Goal: Transaction & Acquisition: Purchase product/service

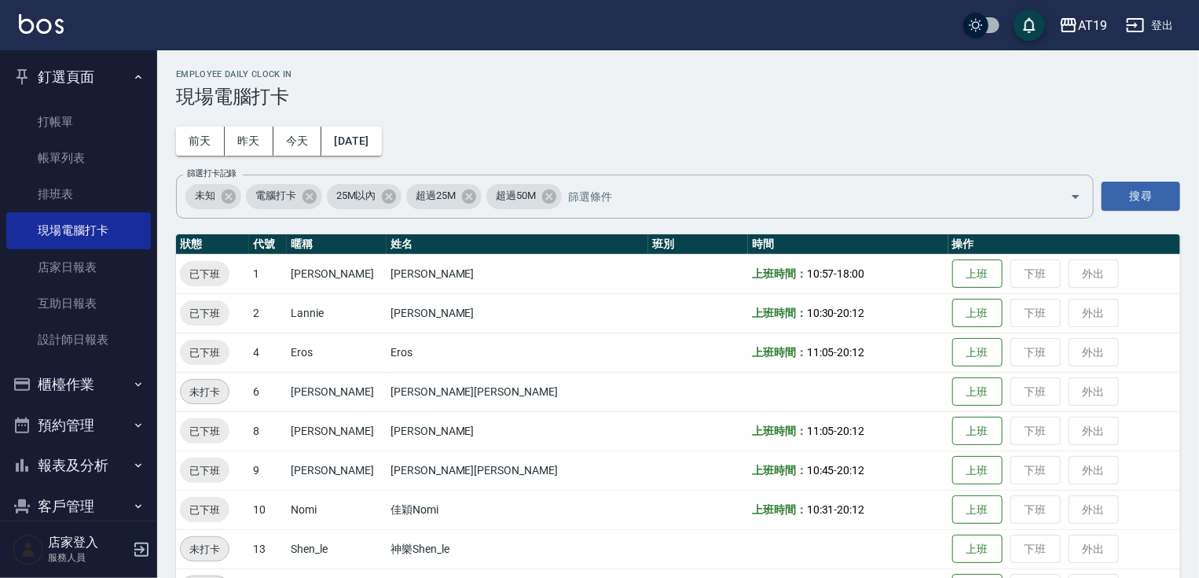
click at [70, 82] on button "釘選頁面" at bounding box center [78, 77] width 145 height 41
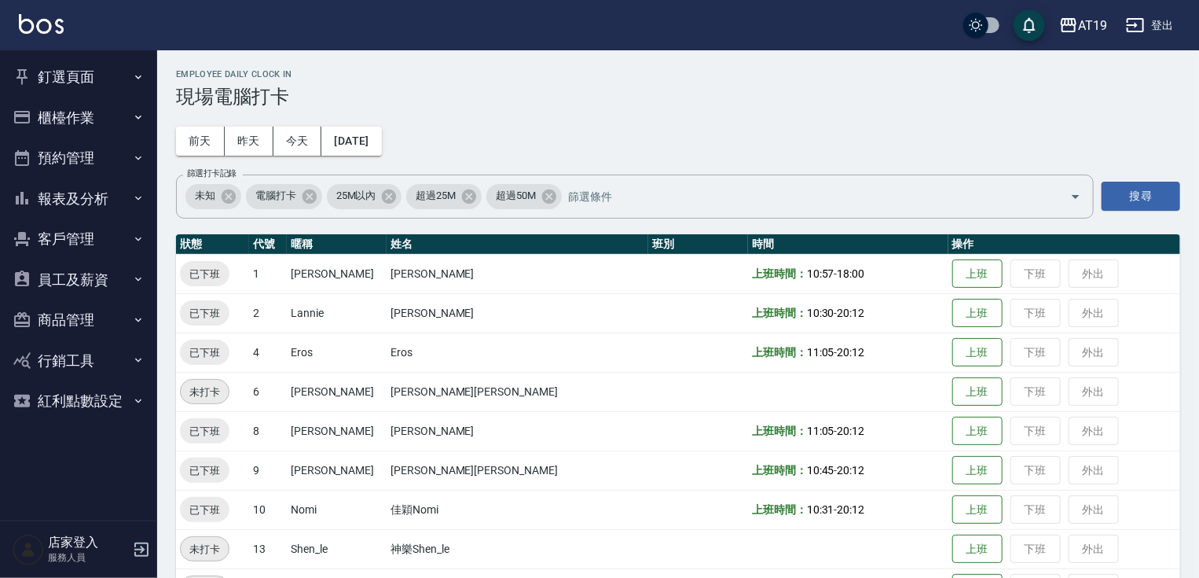
click at [68, 112] on button "櫃檯作業" at bounding box center [78, 117] width 145 height 41
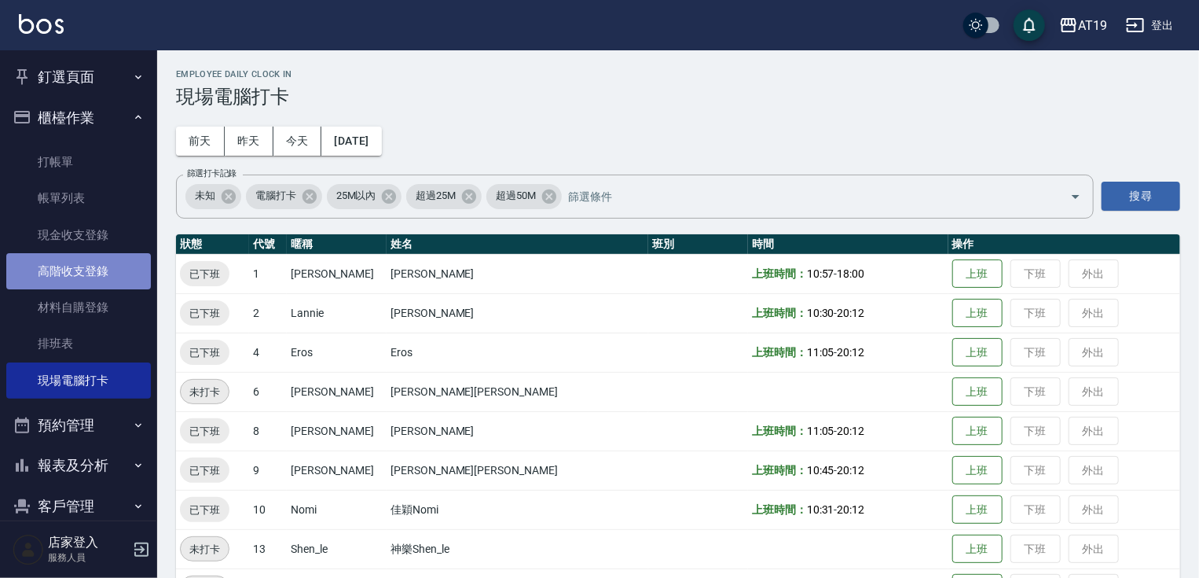
click at [104, 277] on link "高階收支登錄" at bounding box center [78, 271] width 145 height 36
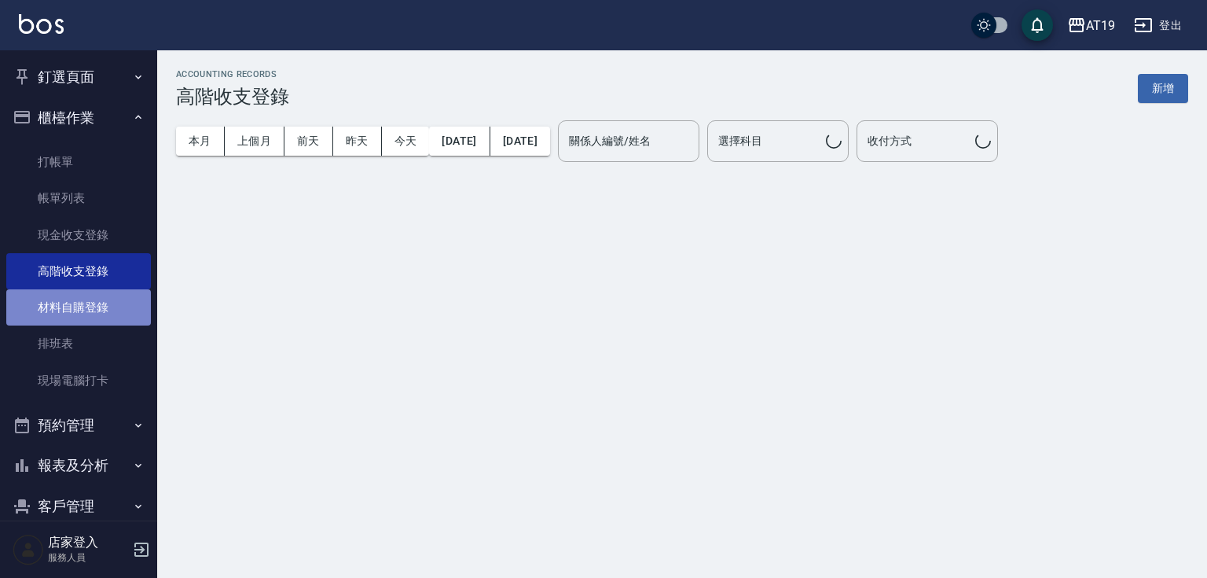
click at [92, 302] on link "材料自購登錄" at bounding box center [78, 307] width 145 height 36
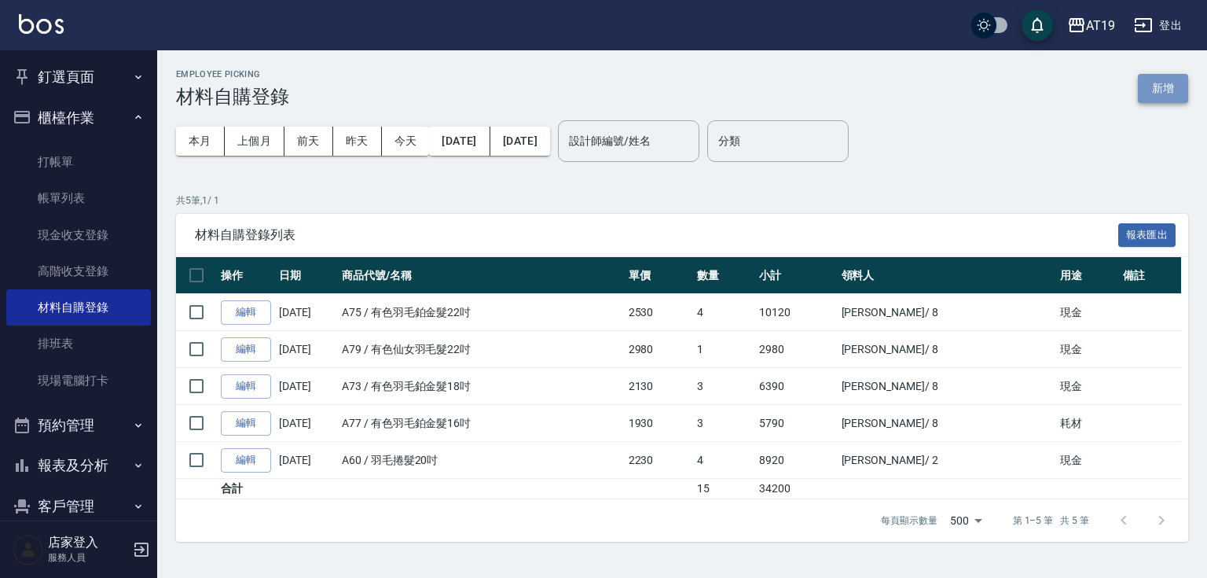
click at [1160, 74] on button "新增" at bounding box center [1163, 88] width 50 height 29
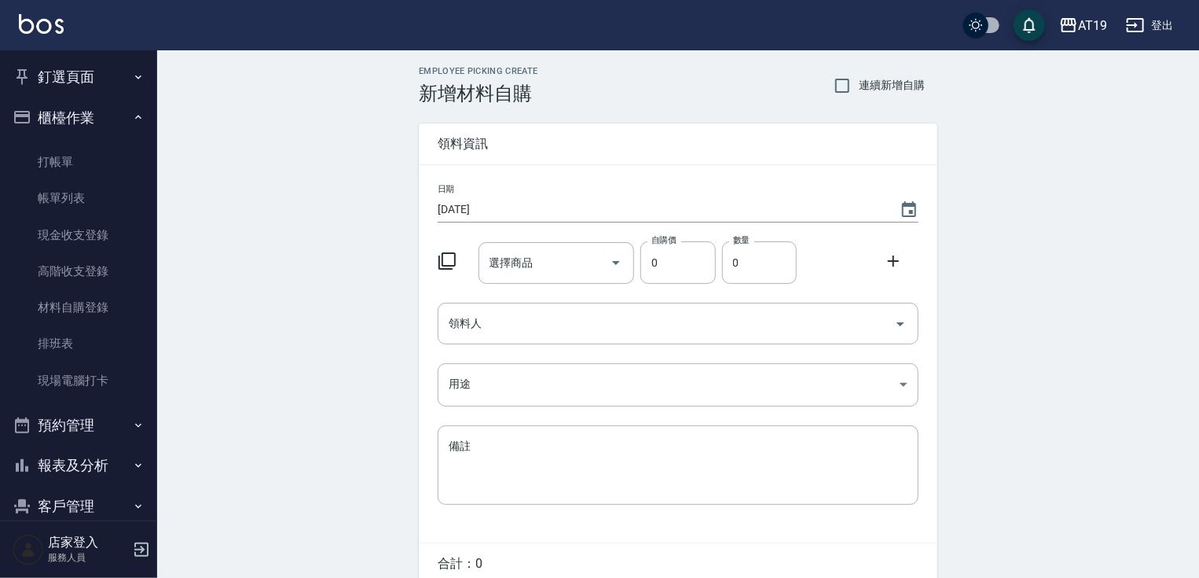
click at [512, 267] on div "選擇商品 選擇商品" at bounding box center [557, 263] width 156 height 42
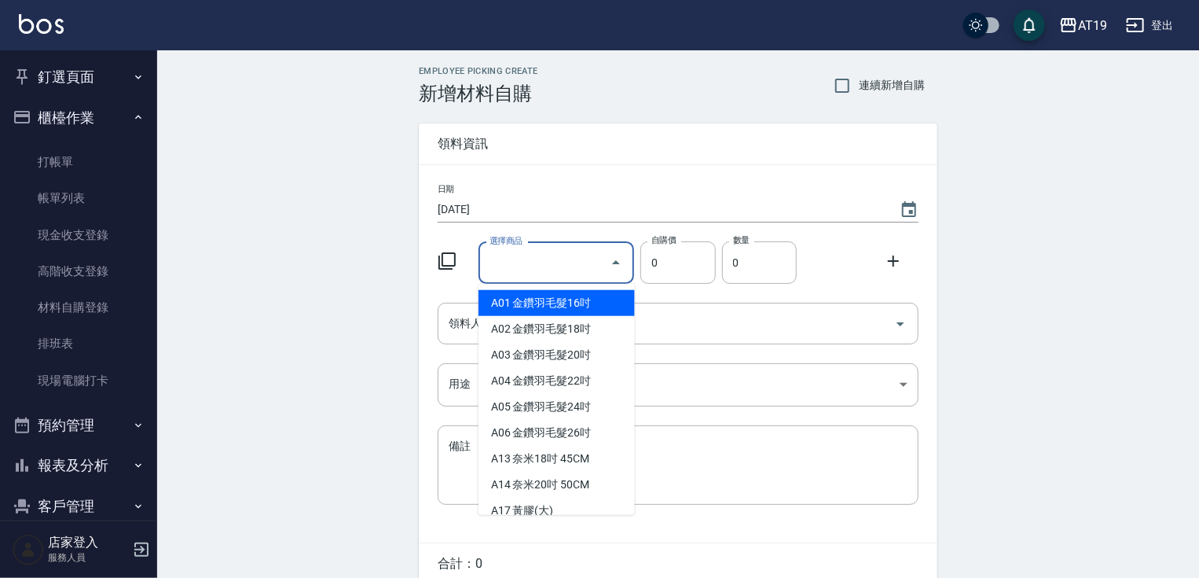
click at [497, 255] on input "選擇商品" at bounding box center [545, 263] width 119 height 28
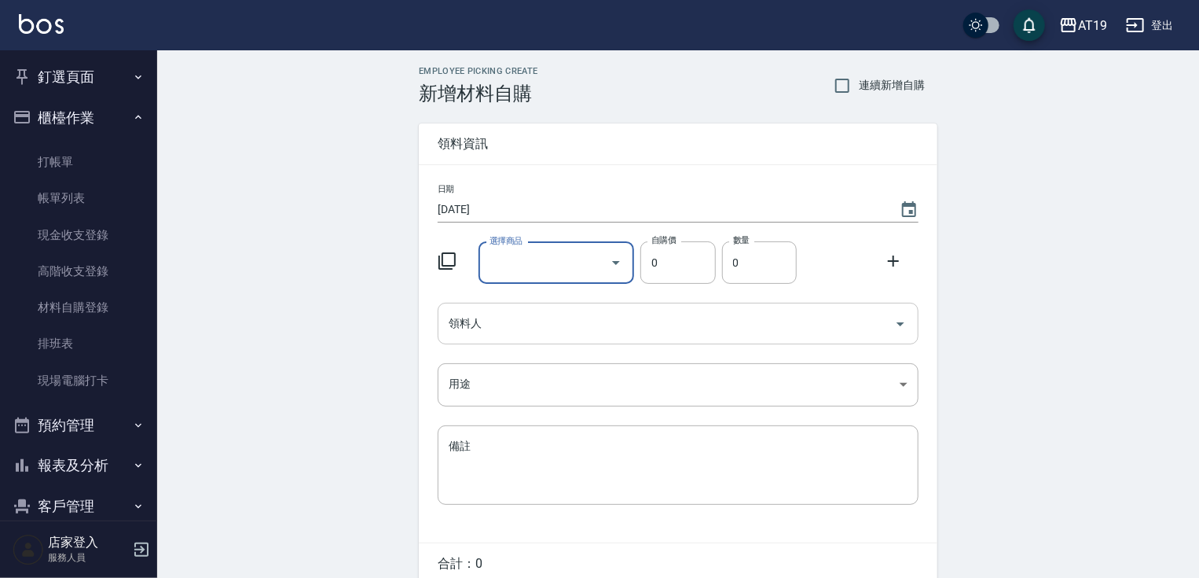
click at [473, 320] on input "領料人" at bounding box center [666, 324] width 443 height 28
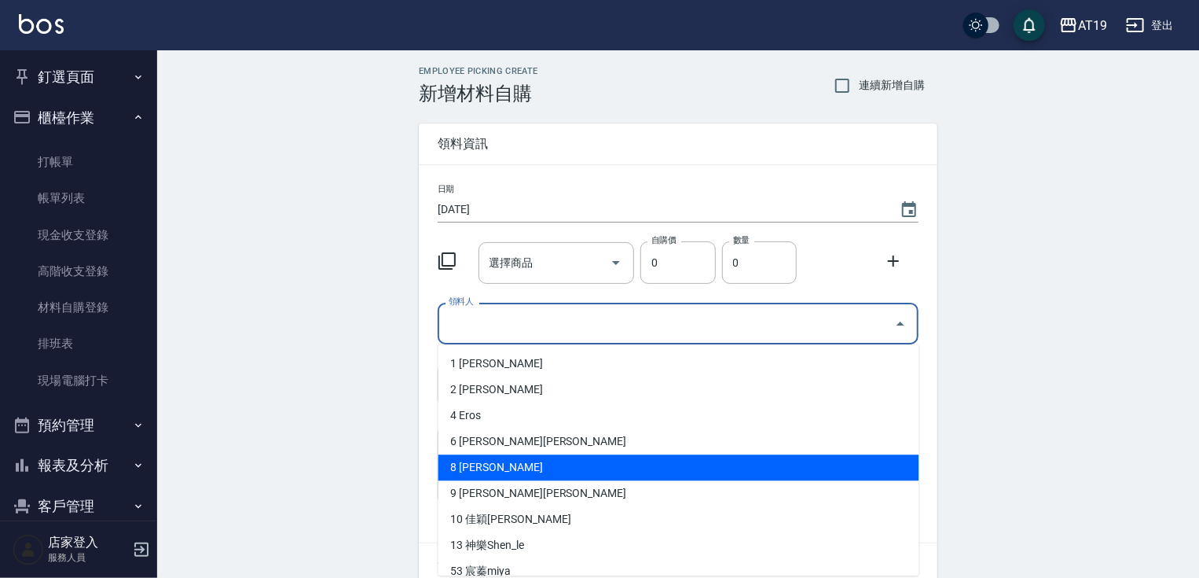
click at [484, 464] on li "8 [PERSON_NAME]" at bounding box center [678, 467] width 481 height 26
type input "[PERSON_NAME]"
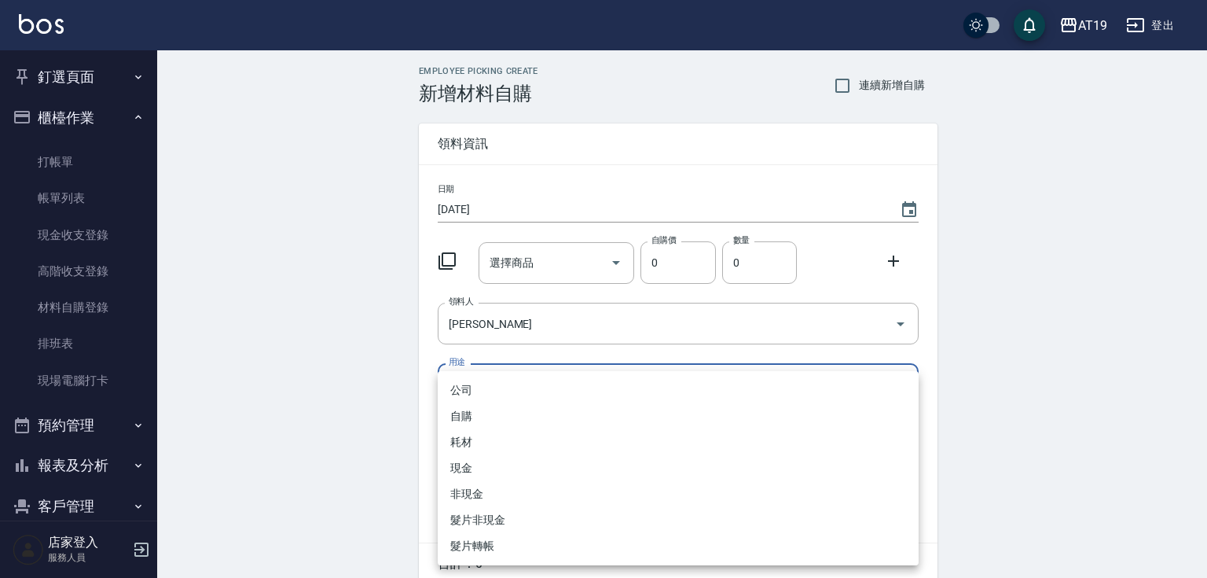
click at [471, 388] on body "AT19 登出 釘選頁面 打帳單 帳單列表 排班表 現場電腦打卡 店家日報表 互助日報表 設計師日報表 櫃檯作業 打帳單 帳單列表 現金收支登錄 高階收支登錄…" at bounding box center [603, 323] width 1207 height 647
click at [481, 462] on li "現金" at bounding box center [678, 468] width 481 height 26
type input "現金"
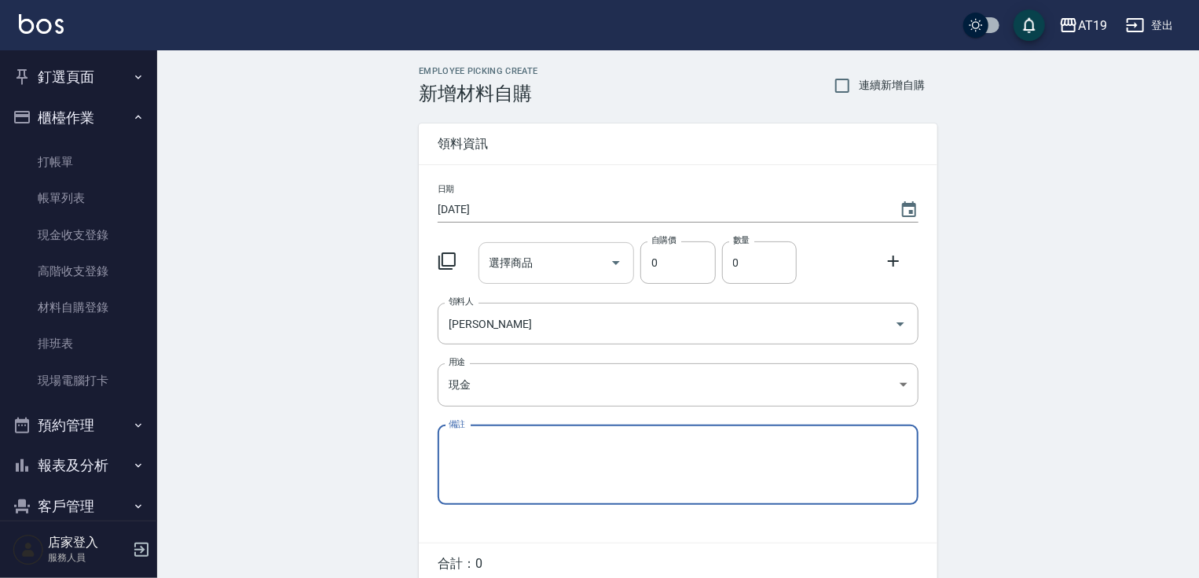
click at [530, 264] on input "選擇商品" at bounding box center [545, 263] width 119 height 28
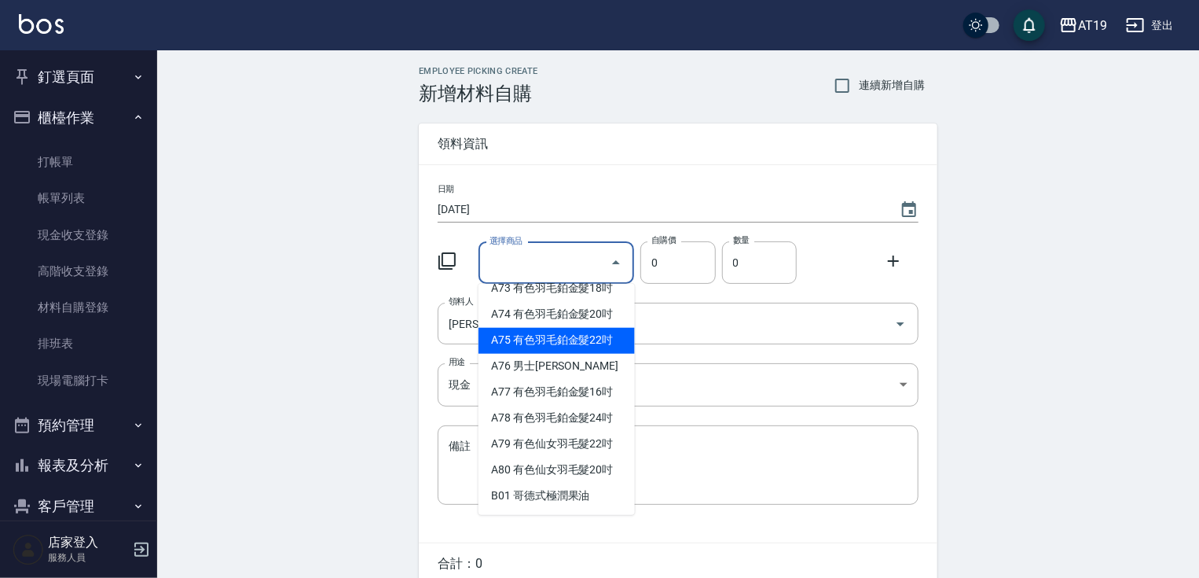
scroll to position [1571, 0]
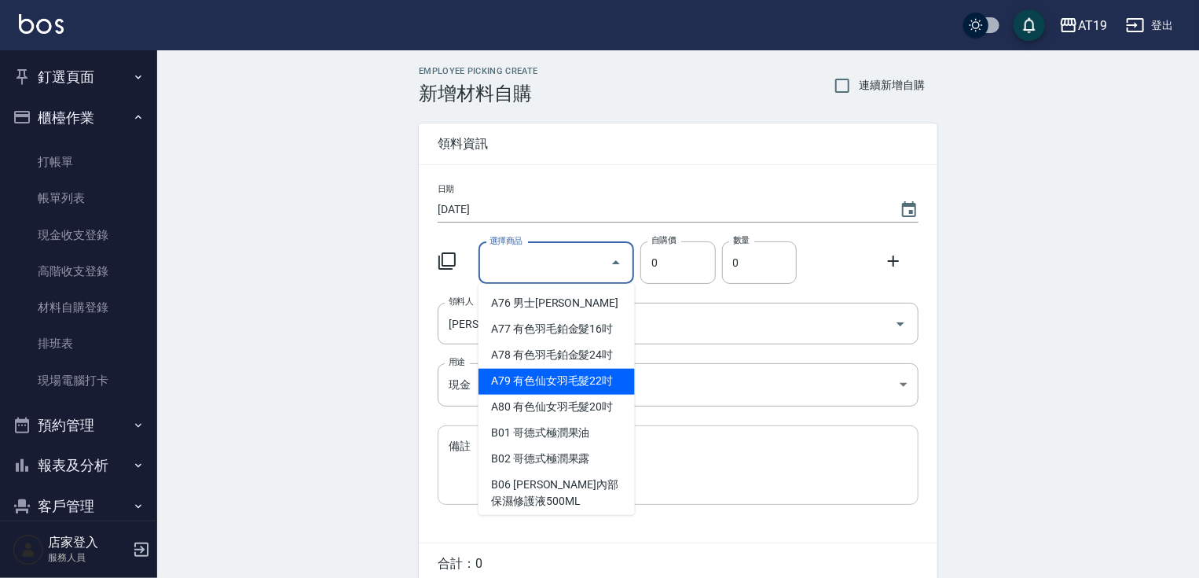
click at [545, 394] on li "A79 有色仙女羽毛髮22吋" at bounding box center [557, 382] width 156 height 26
type input "有色仙女羽毛髮22吋"
type input "2980"
type input "1"
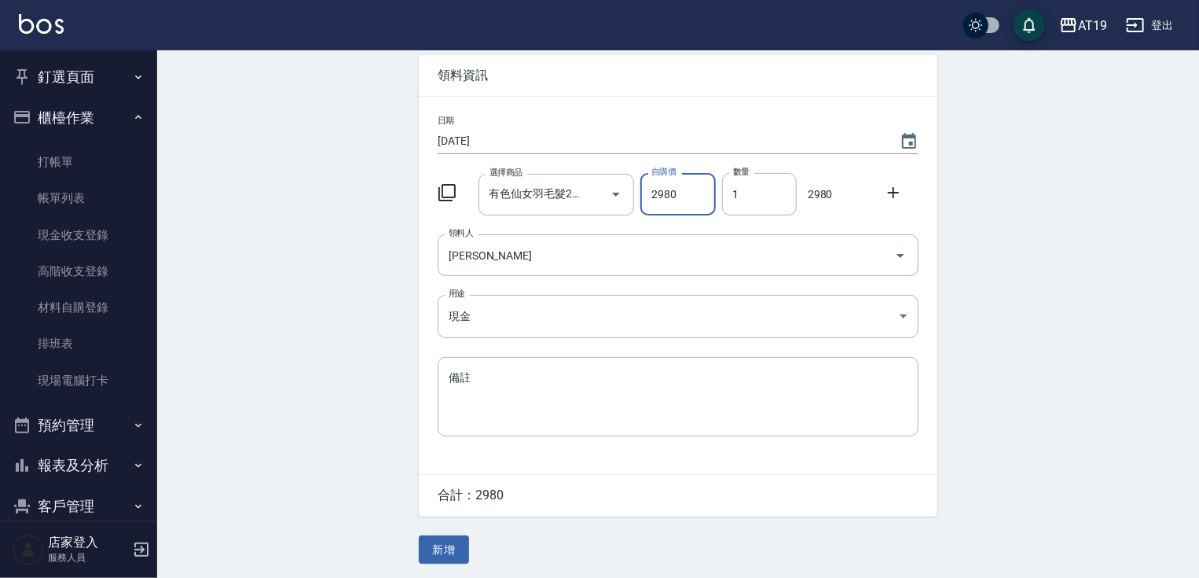
scroll to position [71, 0]
click at [457, 556] on button "新增" at bounding box center [444, 548] width 50 height 29
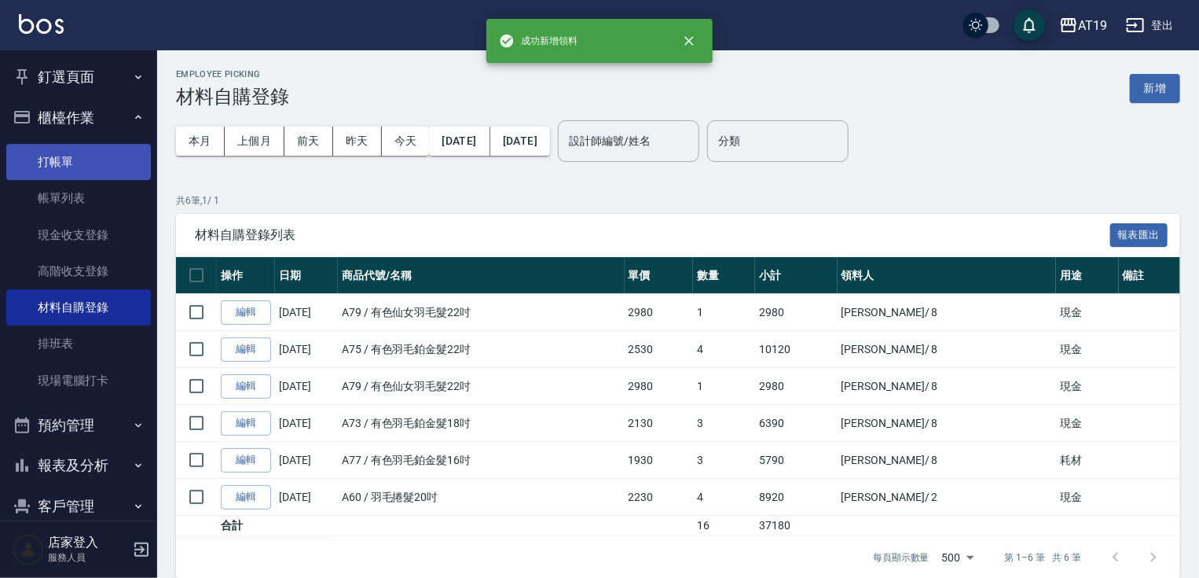
click at [55, 156] on link "打帳單" at bounding box center [78, 162] width 145 height 36
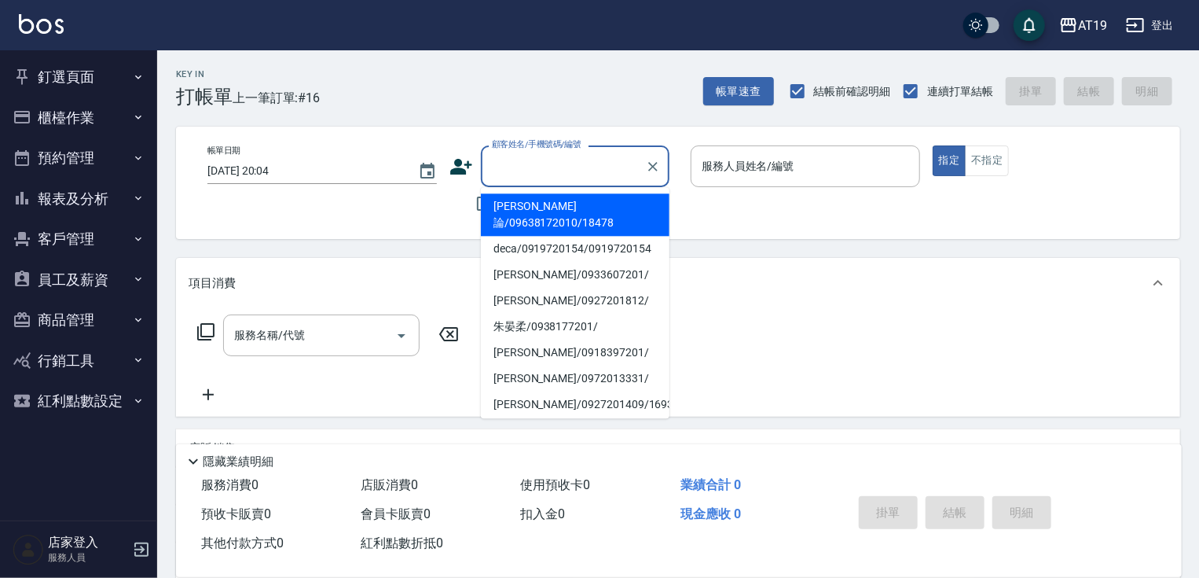
click at [579, 163] on input "顧客姓名/手機號碼/編號" at bounding box center [563, 166] width 151 height 28
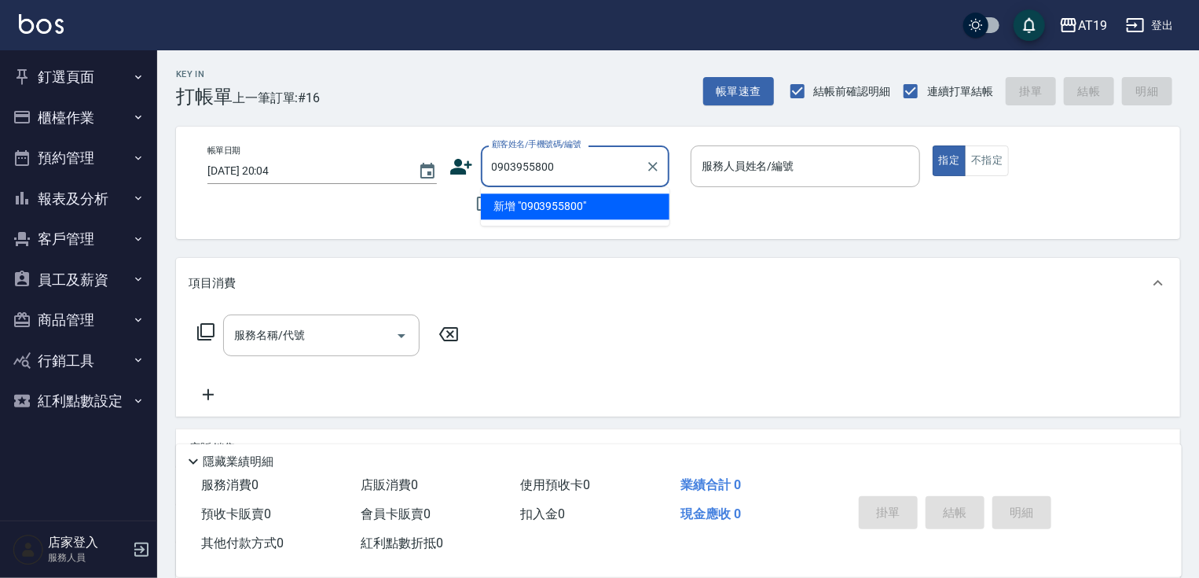
type input "0903955800"
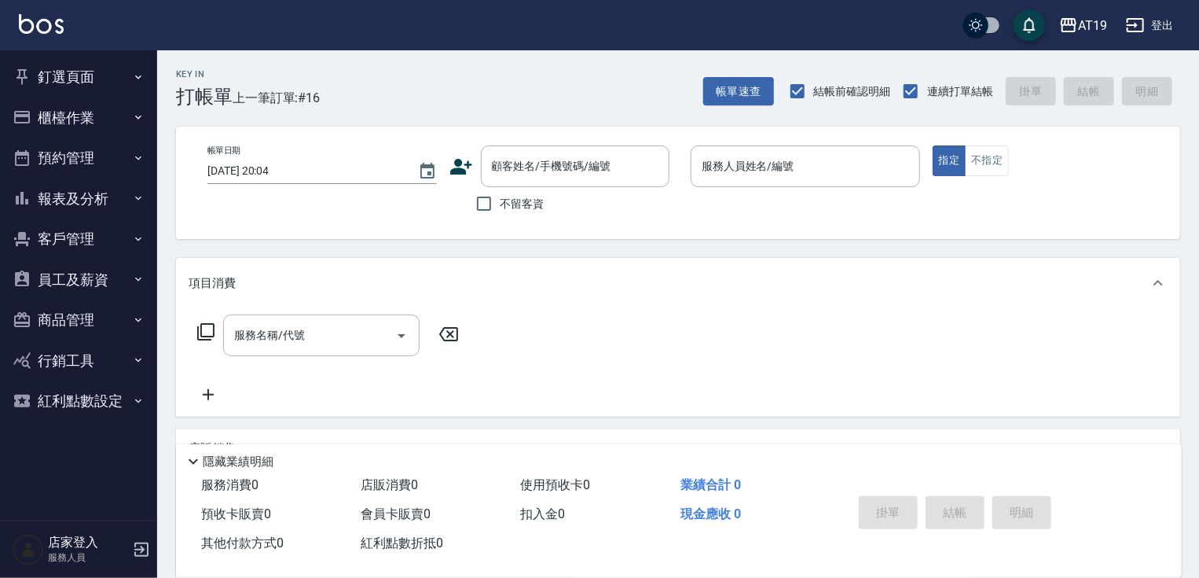
click at [456, 168] on icon at bounding box center [461, 167] width 22 height 16
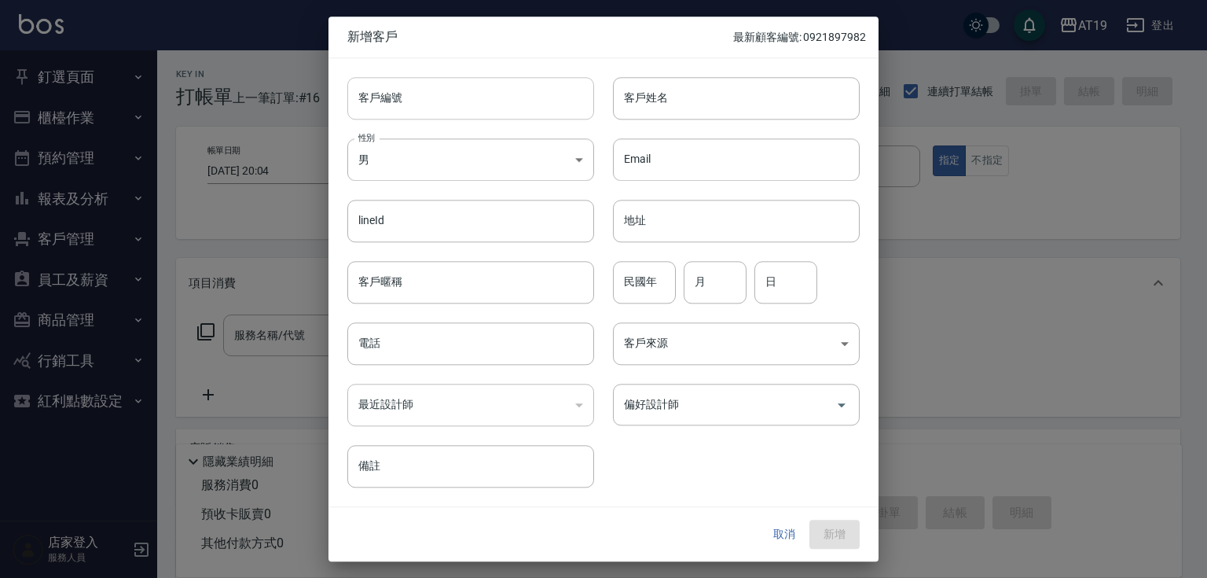
click at [464, 101] on input "客戶編號" at bounding box center [470, 98] width 247 height 42
paste input "0903955800"
type input "0903955800"
click at [486, 347] on input "電話" at bounding box center [470, 343] width 247 height 42
paste input "0903955800"
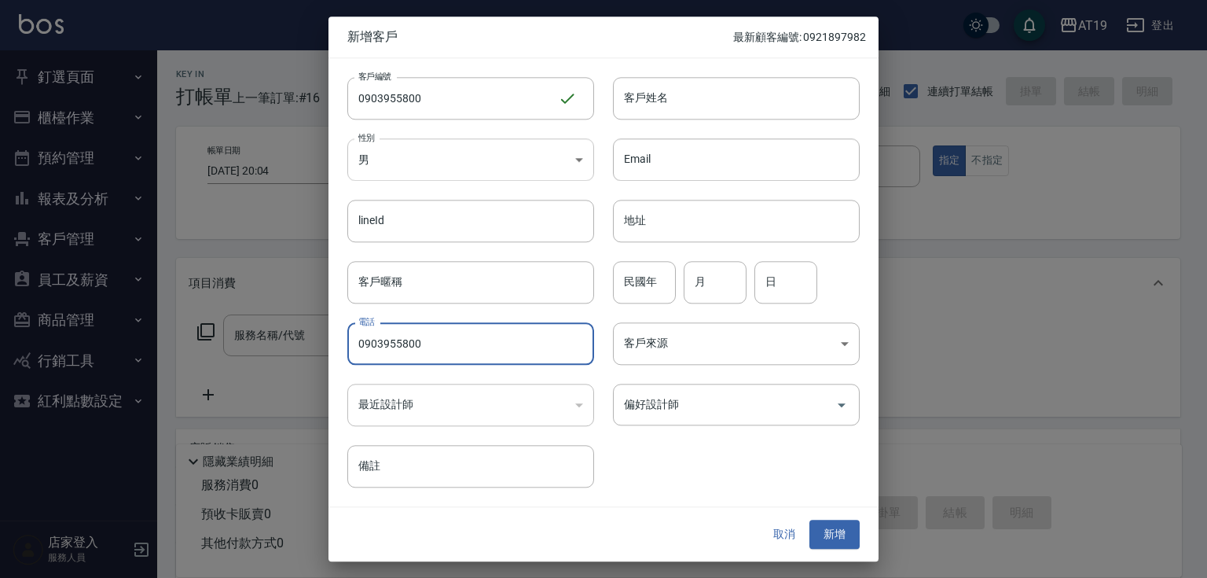
type input "0903955800"
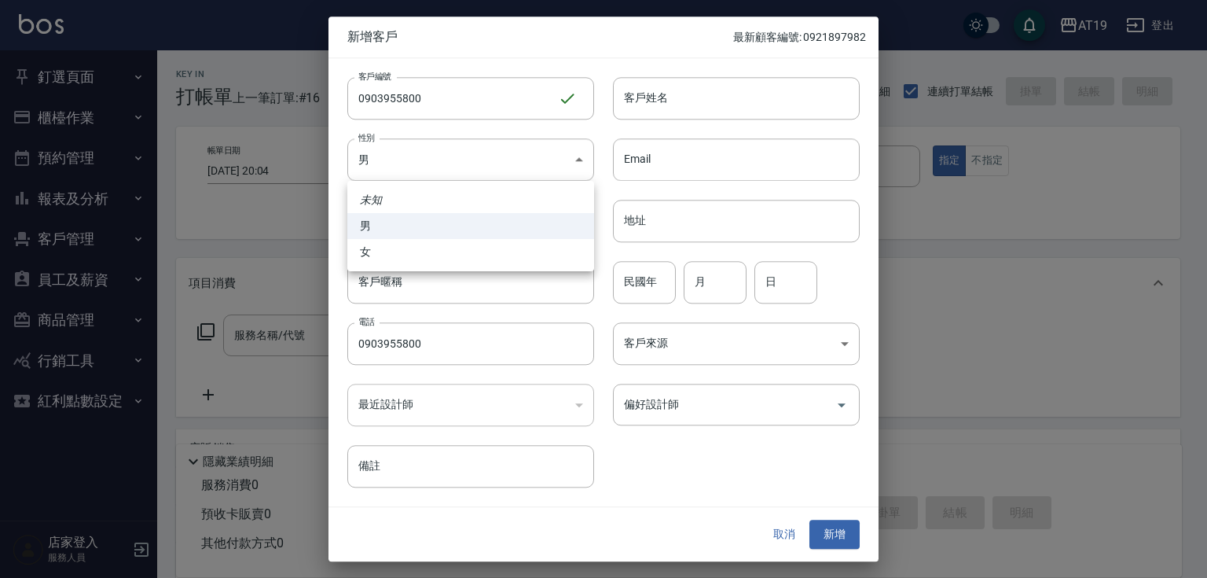
drag, startPoint x: 460, startPoint y: 150, endPoint x: 478, endPoint y: 224, distance: 75.9
click at [460, 152] on body "AT19 登出 釘選頁面 打帳單 帳單列表 排班表 現場電腦打卡 店家日報表 互助日報表 設計師日報表 櫃檯作業 打帳單 帳單列表 現金收支登錄 高階收支登錄…" at bounding box center [603, 402] width 1207 height 805
drag, startPoint x: 486, startPoint y: 261, endPoint x: 580, endPoint y: 214, distance: 104.7
click at [493, 260] on li "女" at bounding box center [470, 252] width 247 height 26
type input "FEMALE"
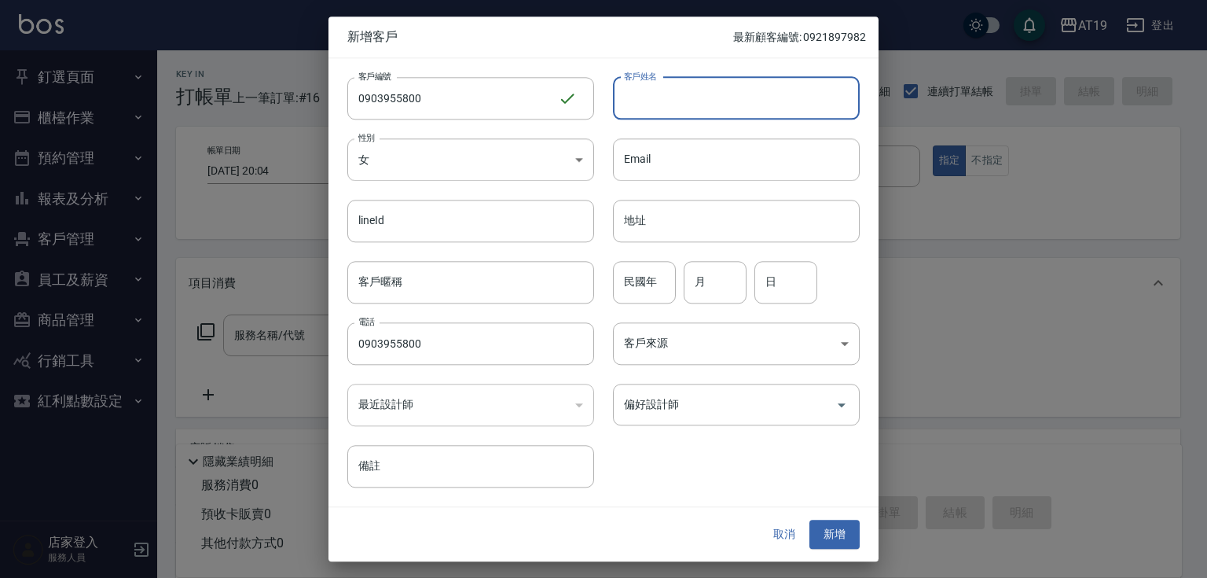
click at [665, 92] on input "客戶姓名" at bounding box center [736, 98] width 247 height 42
type input "xul4"
type input "廖佩"
type input "廖姵敏"
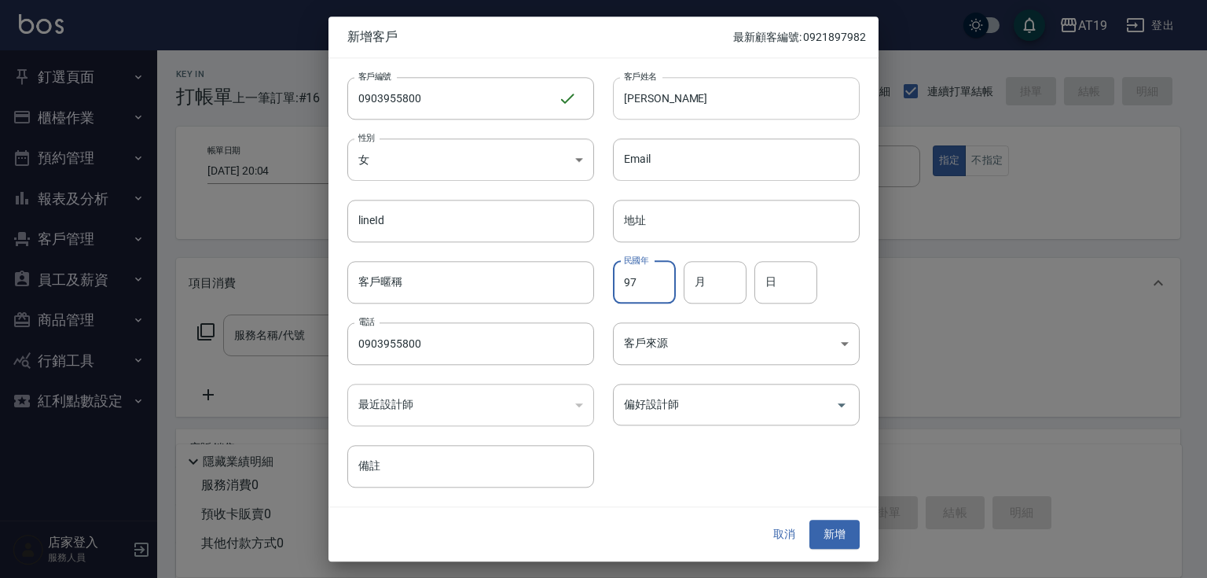
type input "97"
type input "06"
type input "05"
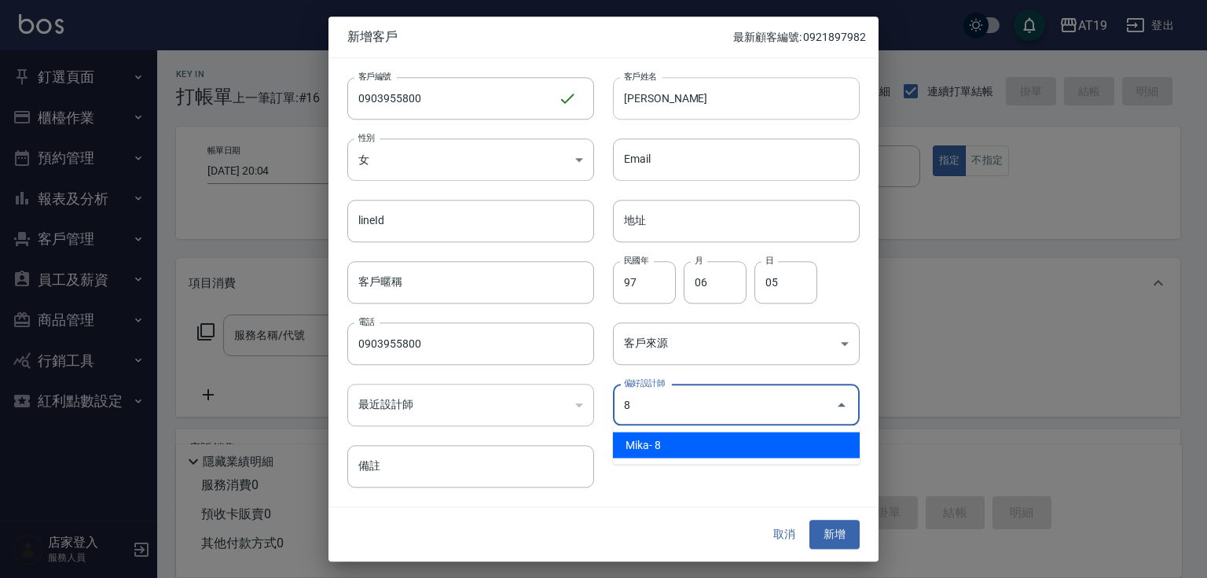
type input "[PERSON_NAME]"
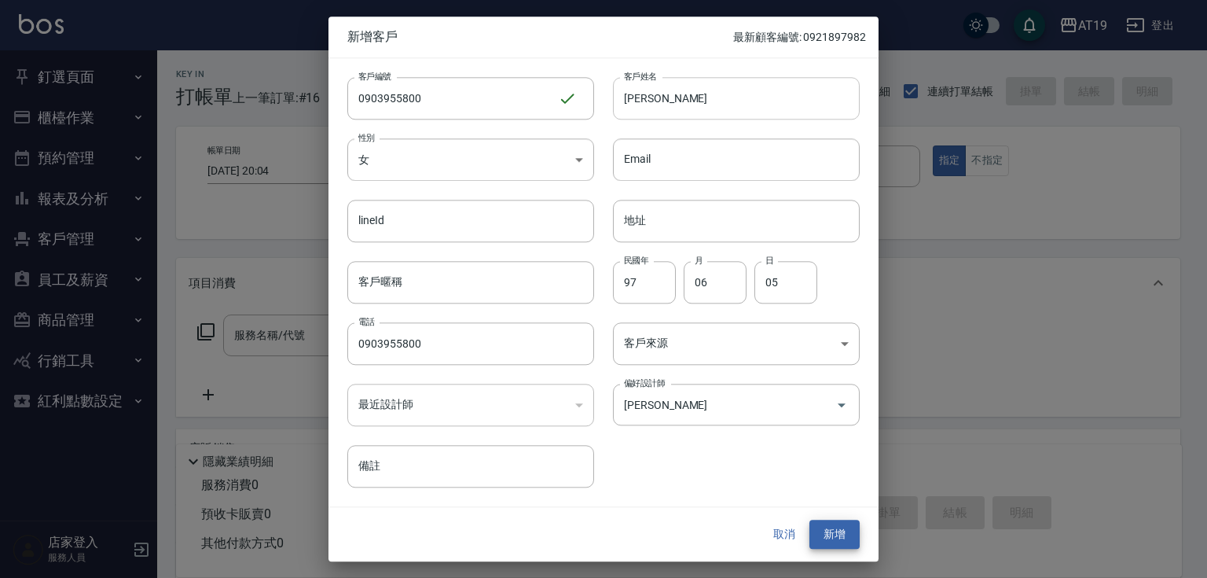
click at [666, 92] on input "廖姵敏" at bounding box center [736, 98] width 247 height 42
click at [829, 531] on button "新增" at bounding box center [834, 534] width 50 height 29
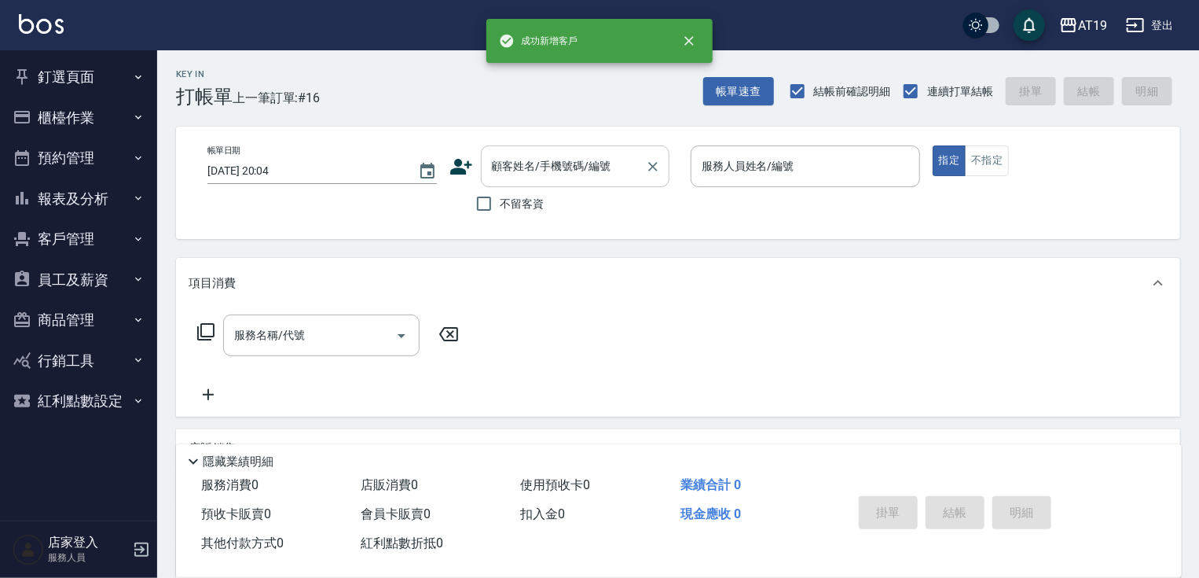
click at [550, 169] on input "顧客姓名/手機號碼/編號" at bounding box center [563, 166] width 151 height 28
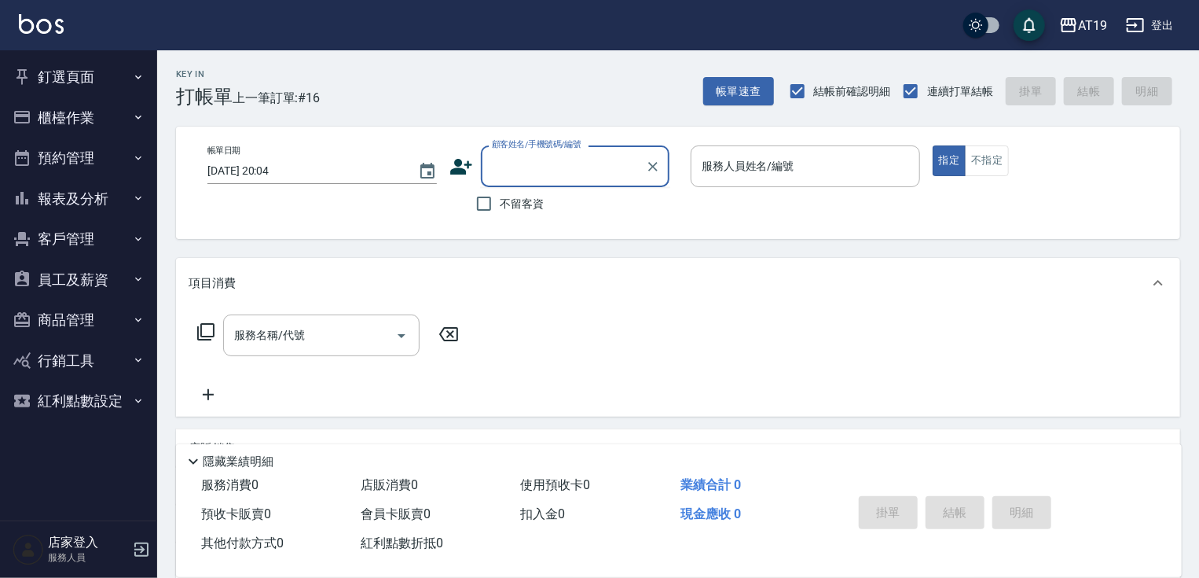
paste input "廖姵敏"
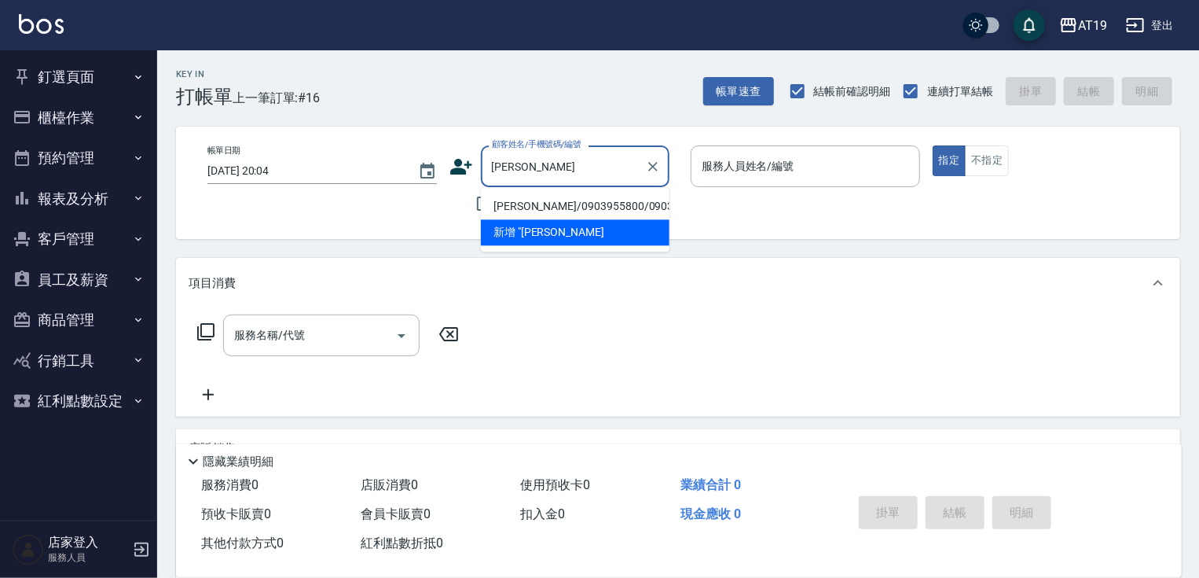
type input "廖姵敏/0903955800/0903955800"
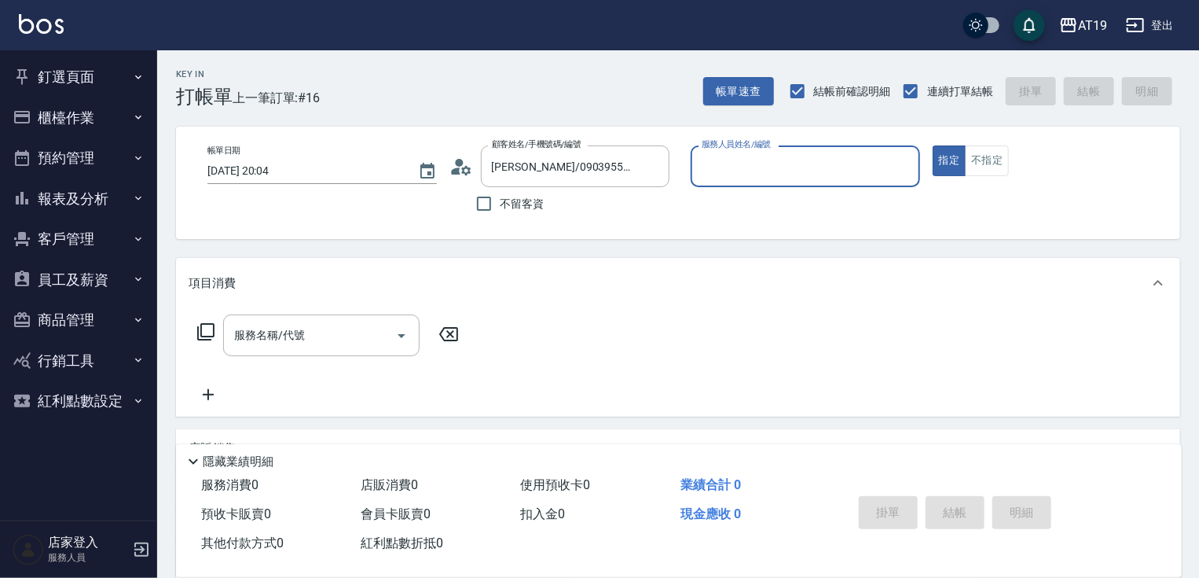
type input "Mika- 8"
click at [933, 145] on button "指定" at bounding box center [950, 160] width 34 height 31
type button "true"
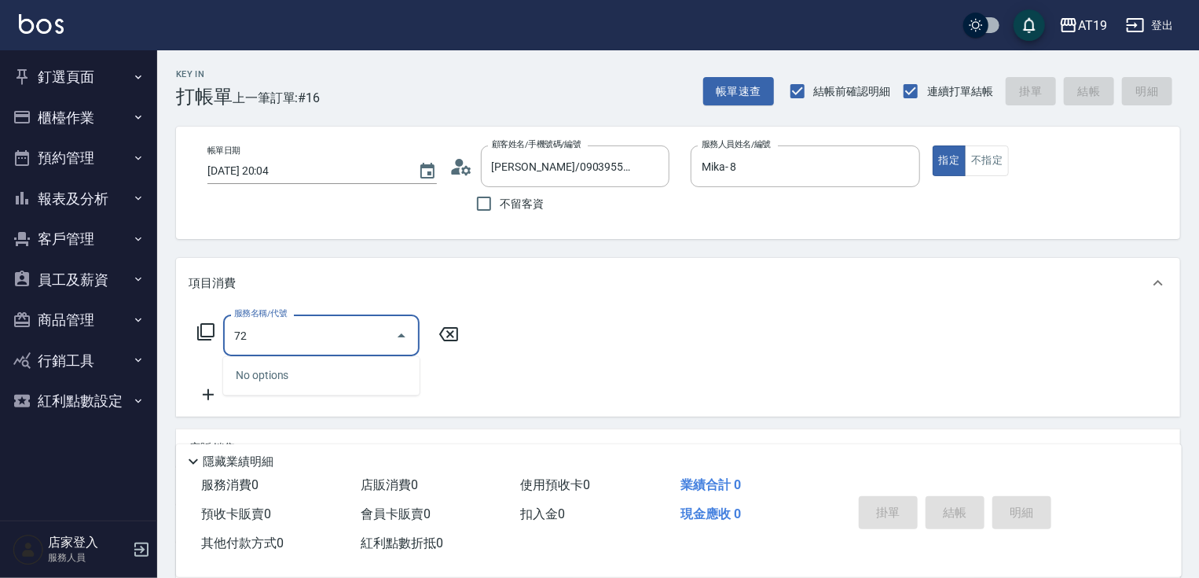
type input "721"
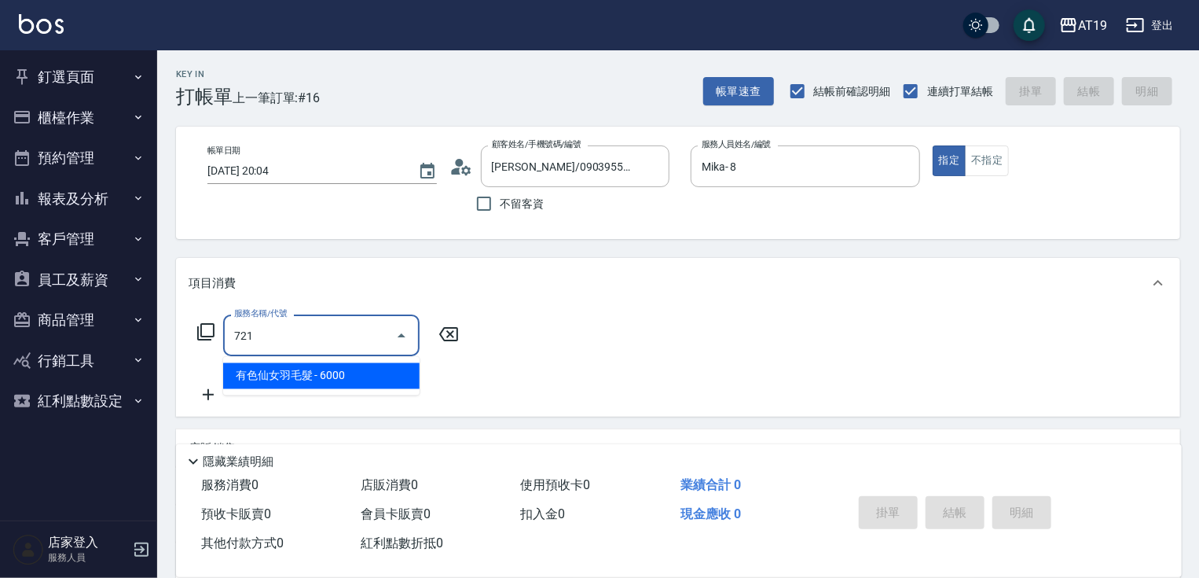
type input "600"
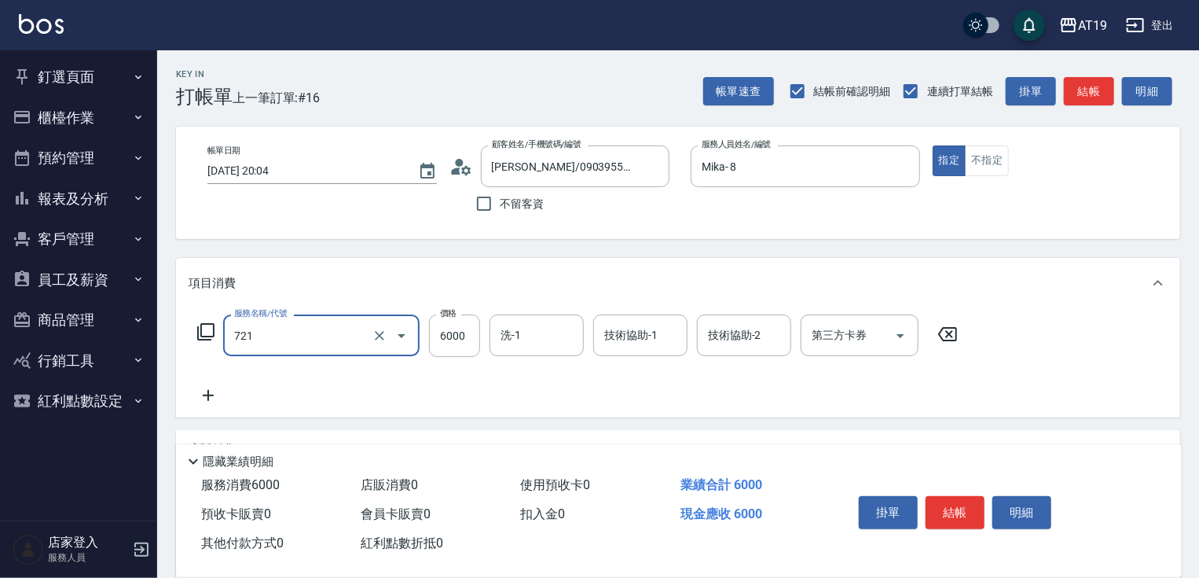
type input "有色仙女羽毛髮(721)"
type input "0"
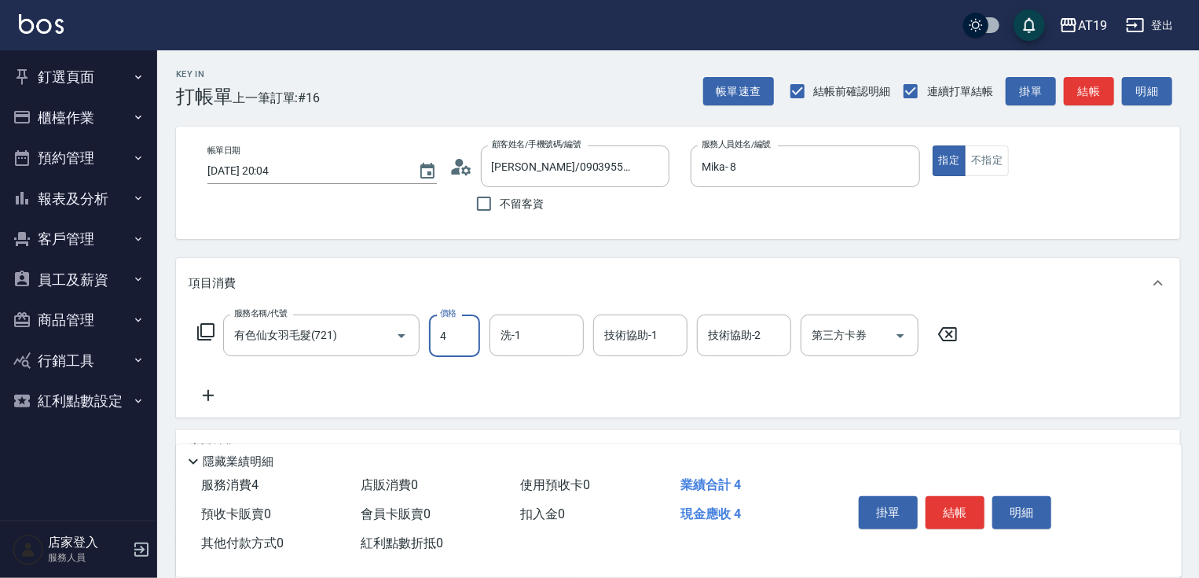
type input "40"
type input "401"
type input "400"
type input "4019"
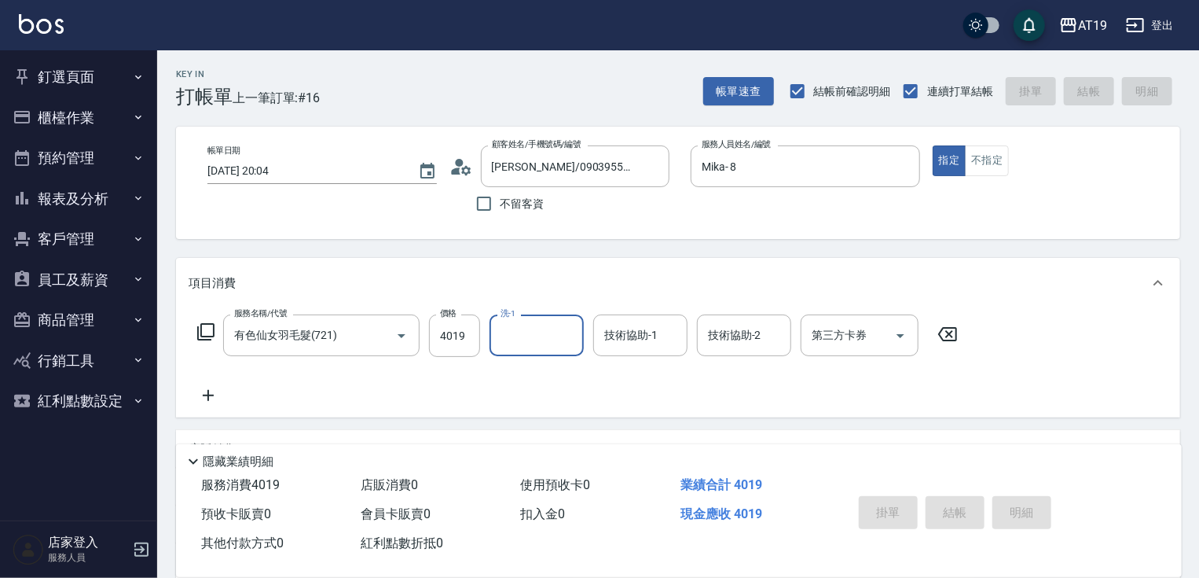
type input "2025/10/08 21:32"
type input "0"
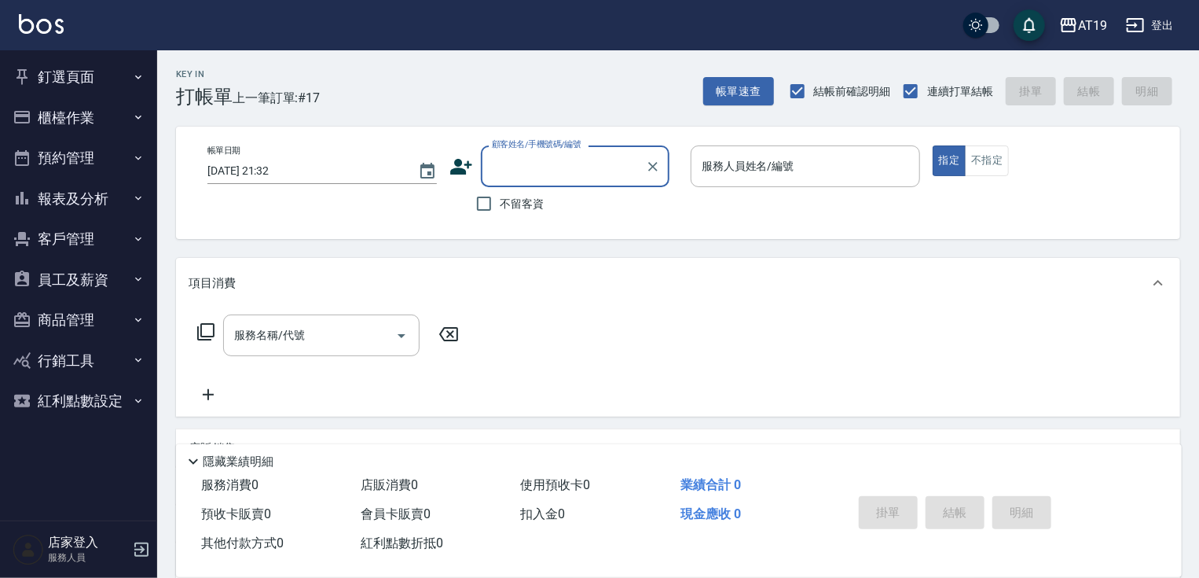
click at [101, 77] on button "釘選頁面" at bounding box center [78, 77] width 145 height 41
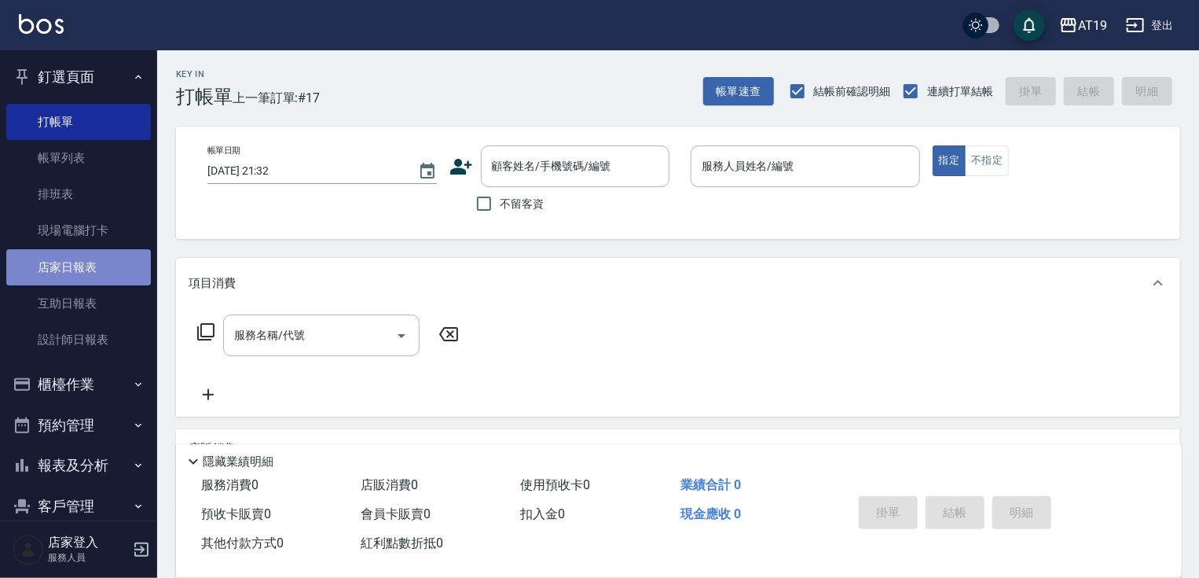
click at [103, 267] on link "店家日報表" at bounding box center [78, 267] width 145 height 36
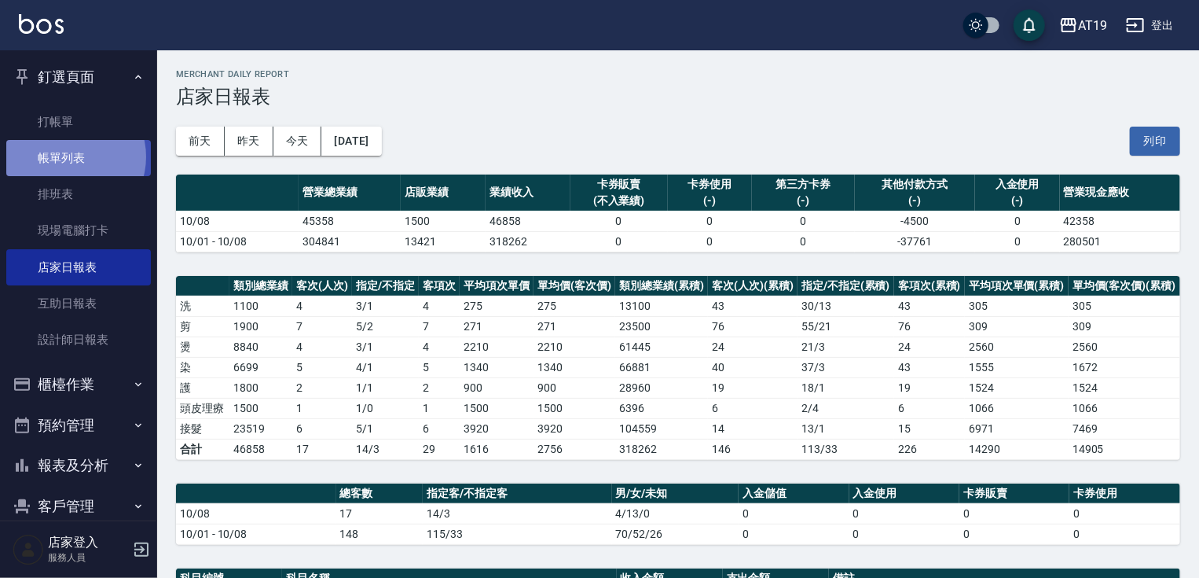
click at [71, 157] on link "帳單列表" at bounding box center [78, 158] width 145 height 36
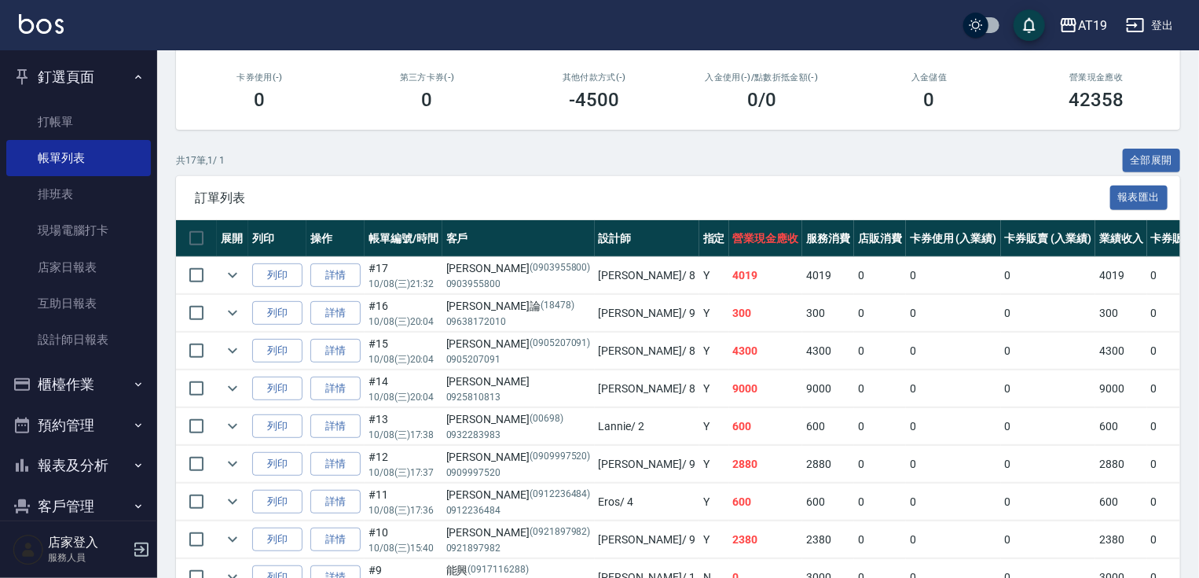
scroll to position [251, 0]
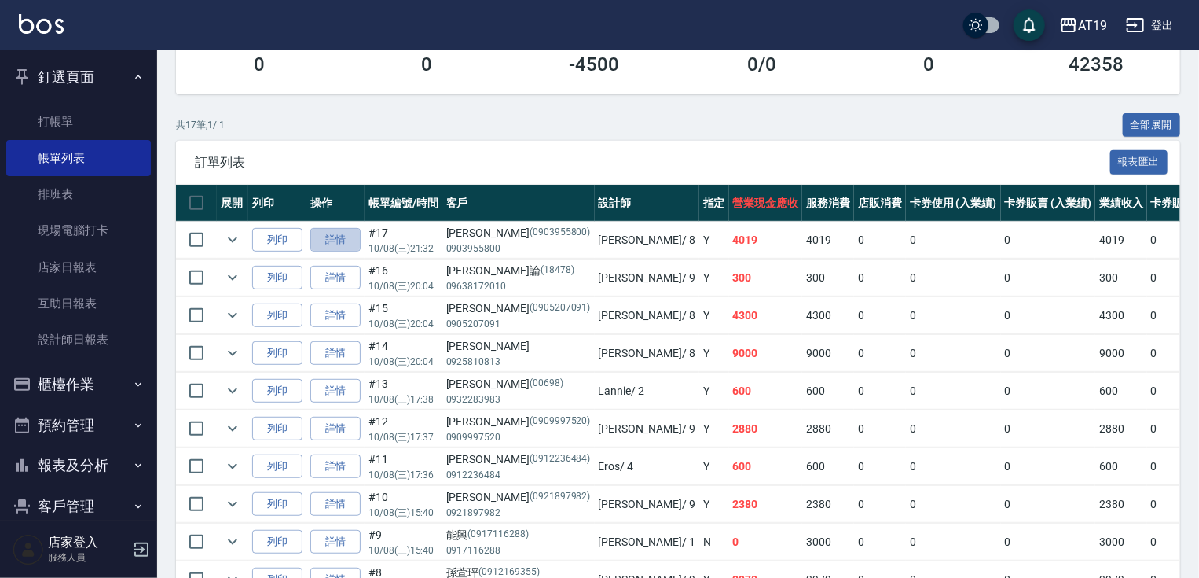
click at [335, 252] on link "詳情" at bounding box center [335, 240] width 50 height 24
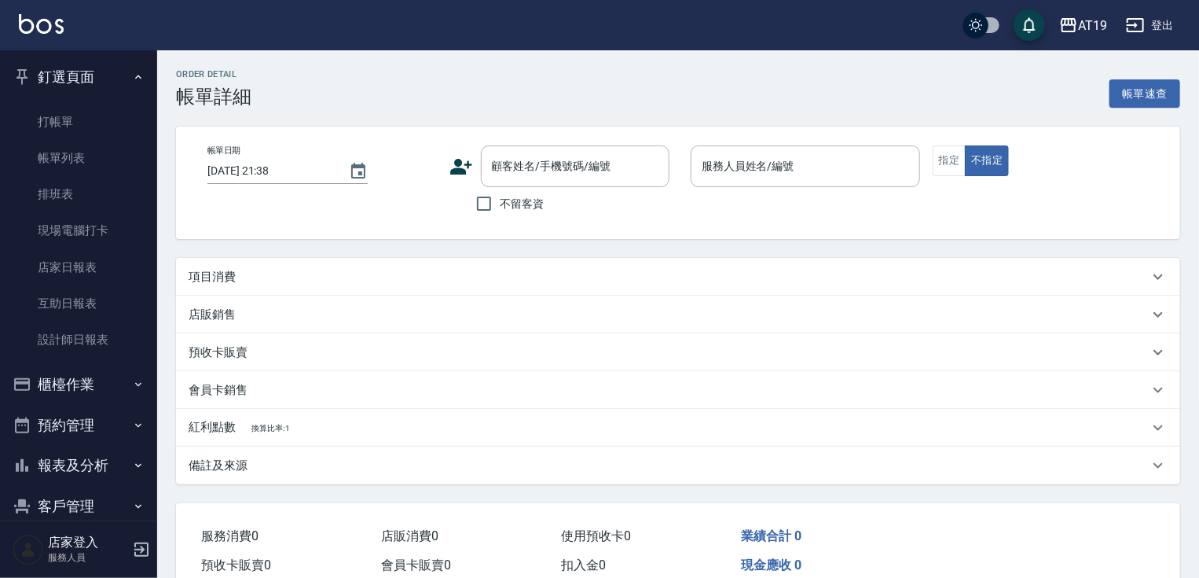
type input "2025/10/08 21:32"
type input "Mika- 8"
type input "400"
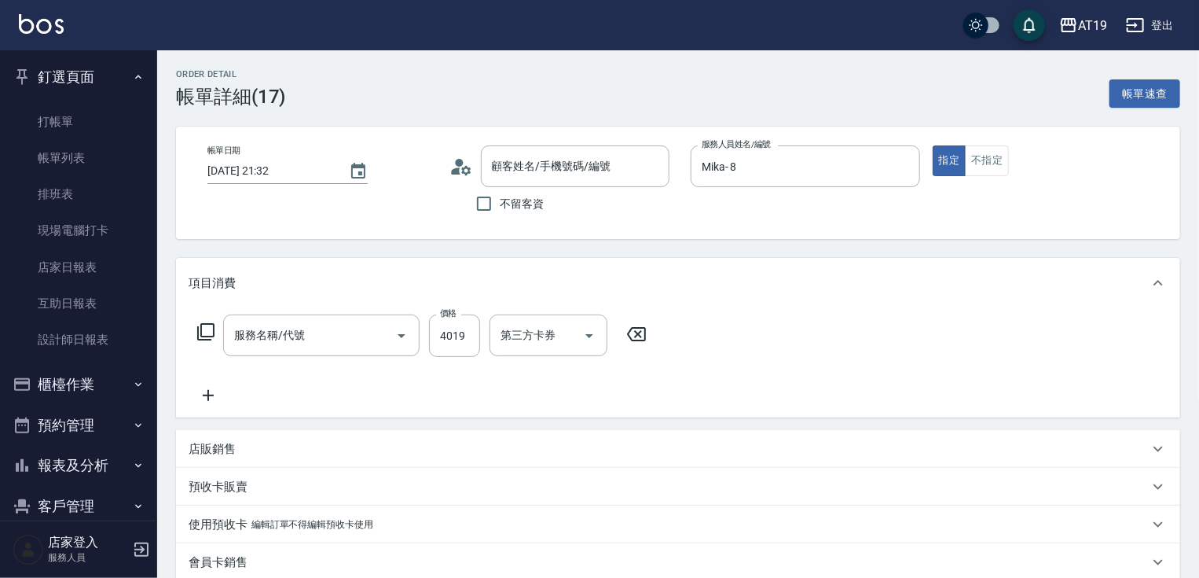
type input "廖姵敏/0903955800/0903955800"
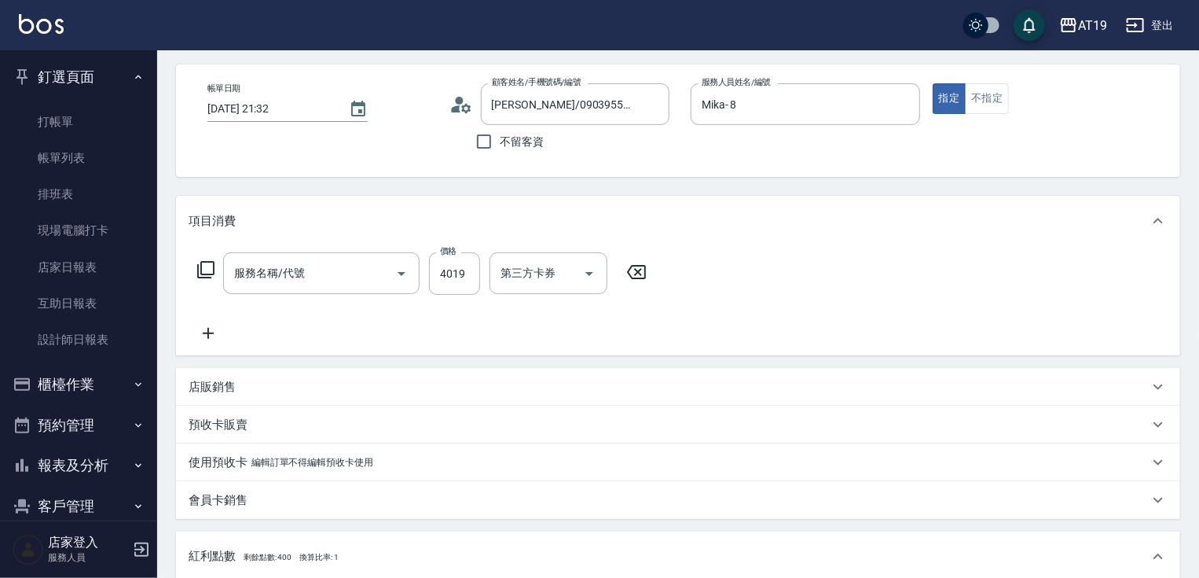
type input "有色仙女羽毛髮(721)"
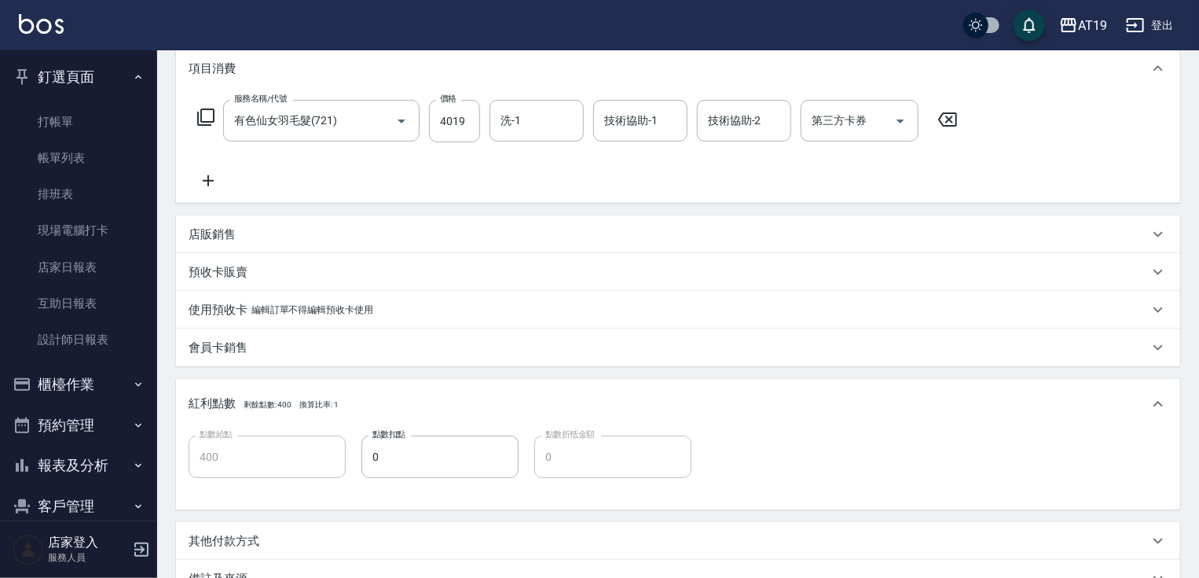
scroll to position [214, 0]
click at [250, 233] on div "店販銷售" at bounding box center [669, 235] width 960 height 17
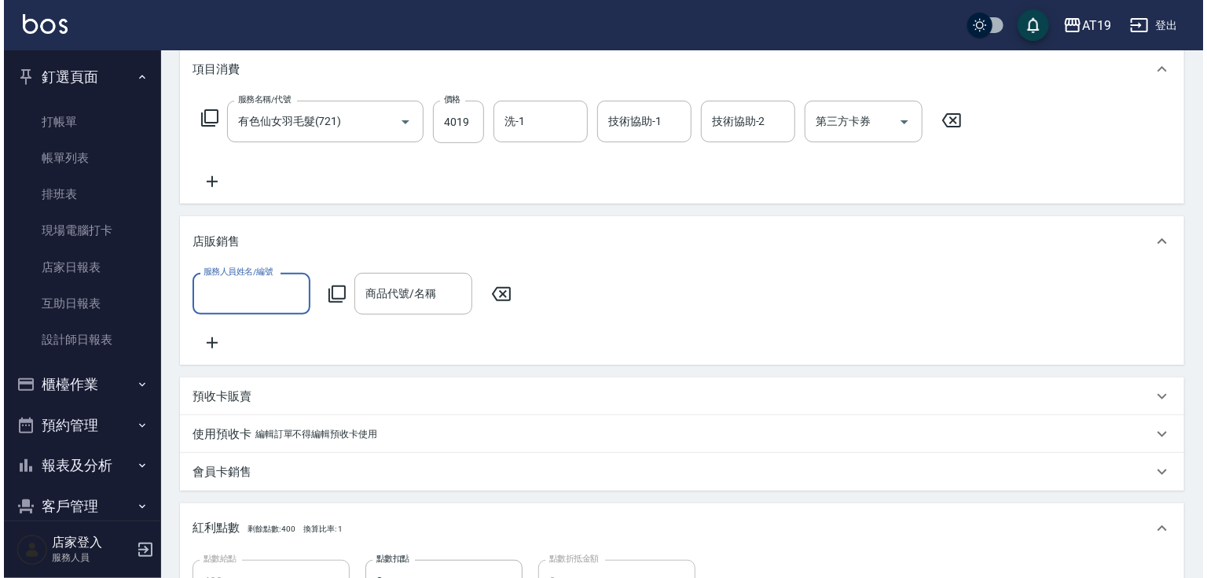
scroll to position [0, 0]
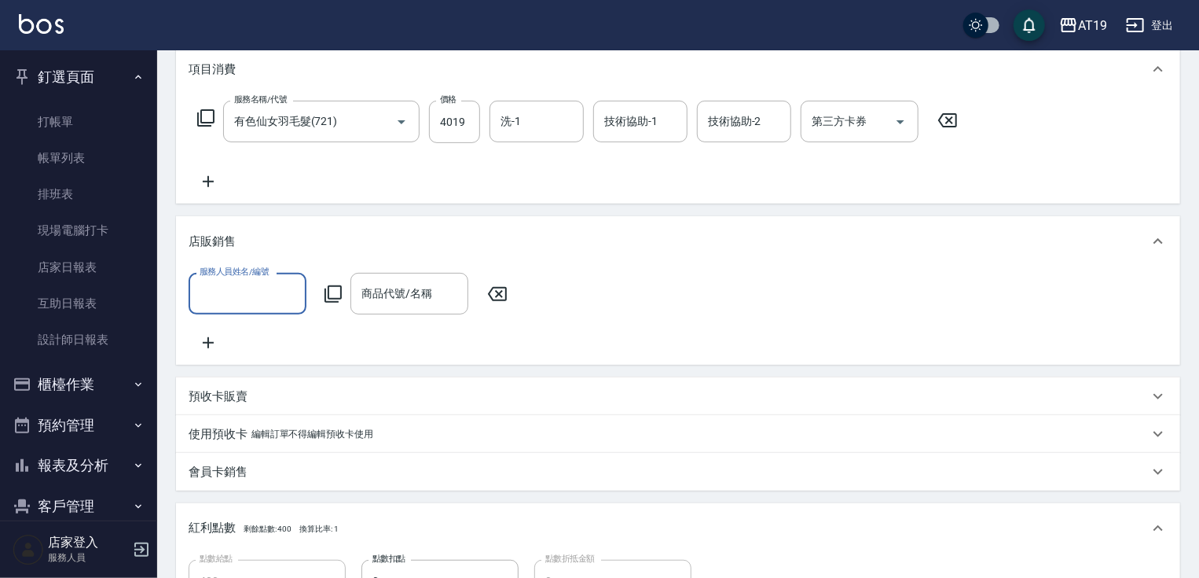
click at [263, 304] on input "服務人員姓名/編號" at bounding box center [248, 294] width 104 height 28
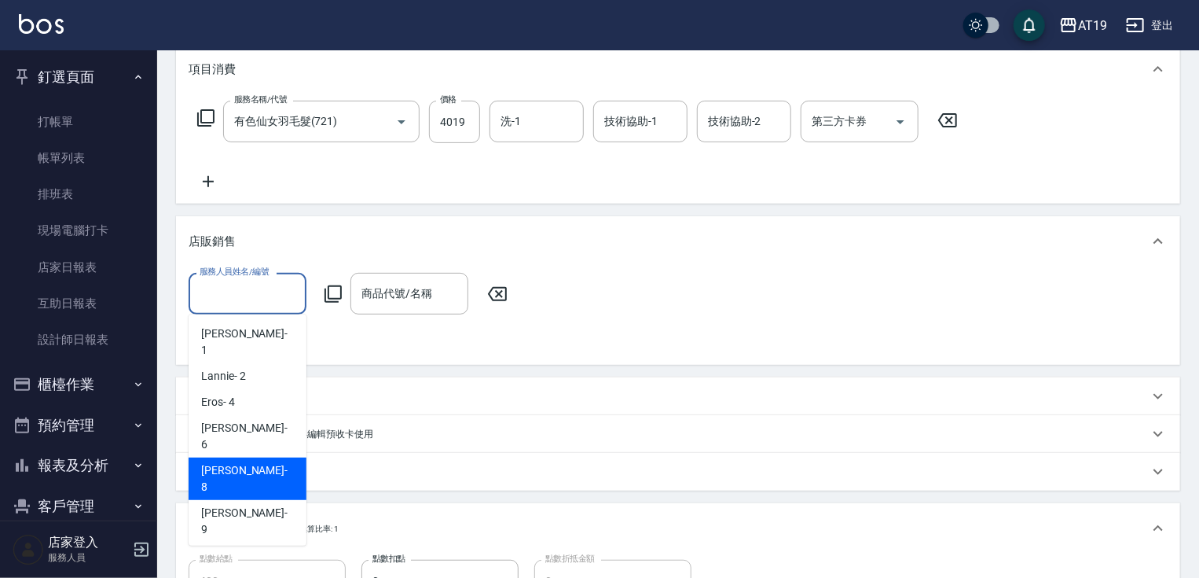
click at [251, 457] on div "Mika - 8" at bounding box center [248, 478] width 118 height 42
type input "Mika- 8"
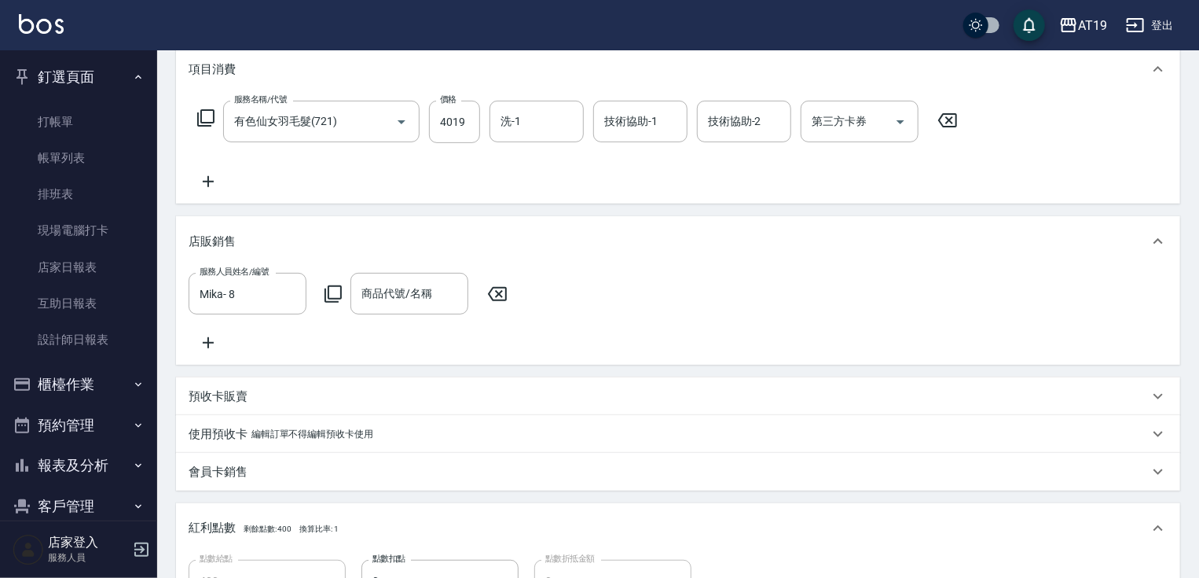
click at [332, 295] on icon at bounding box center [333, 293] width 19 height 19
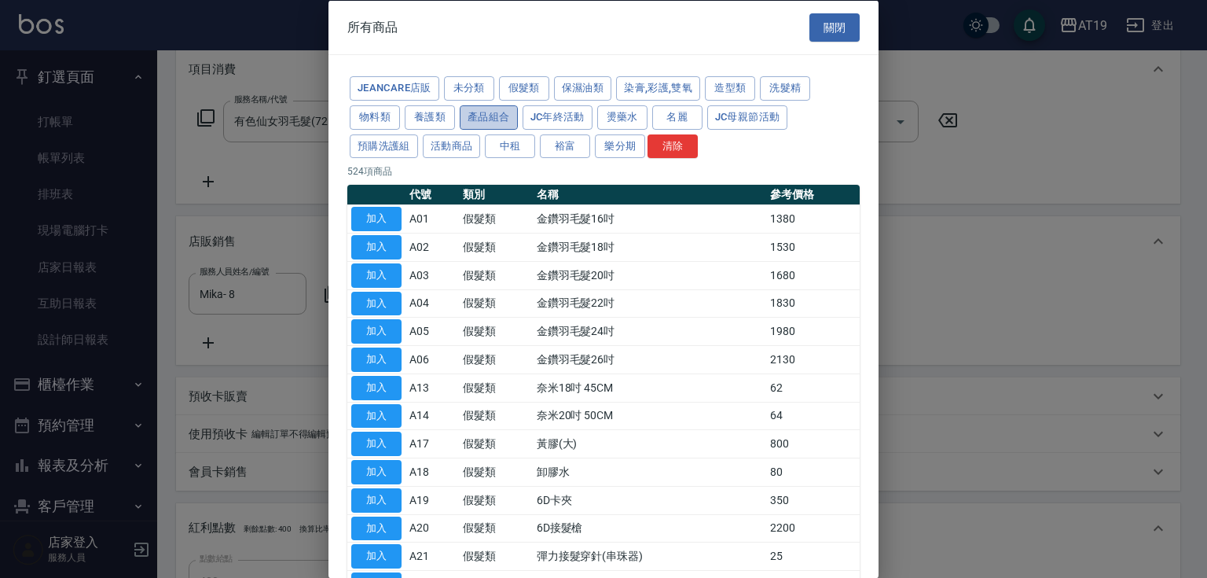
click at [486, 119] on button "產品組合" at bounding box center [489, 117] width 58 height 24
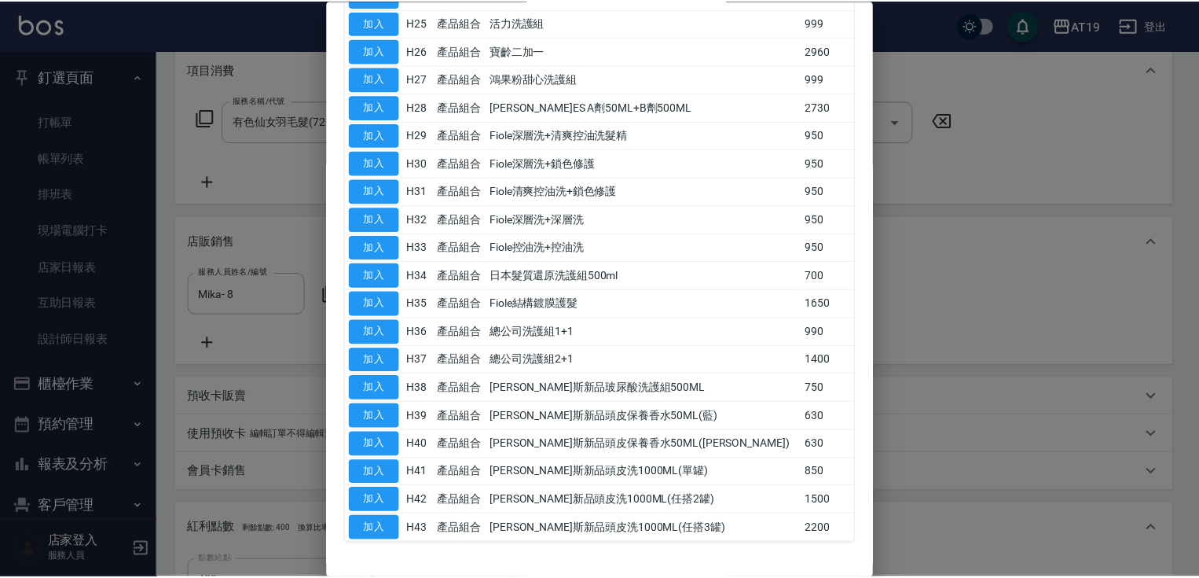
scroll to position [880, 0]
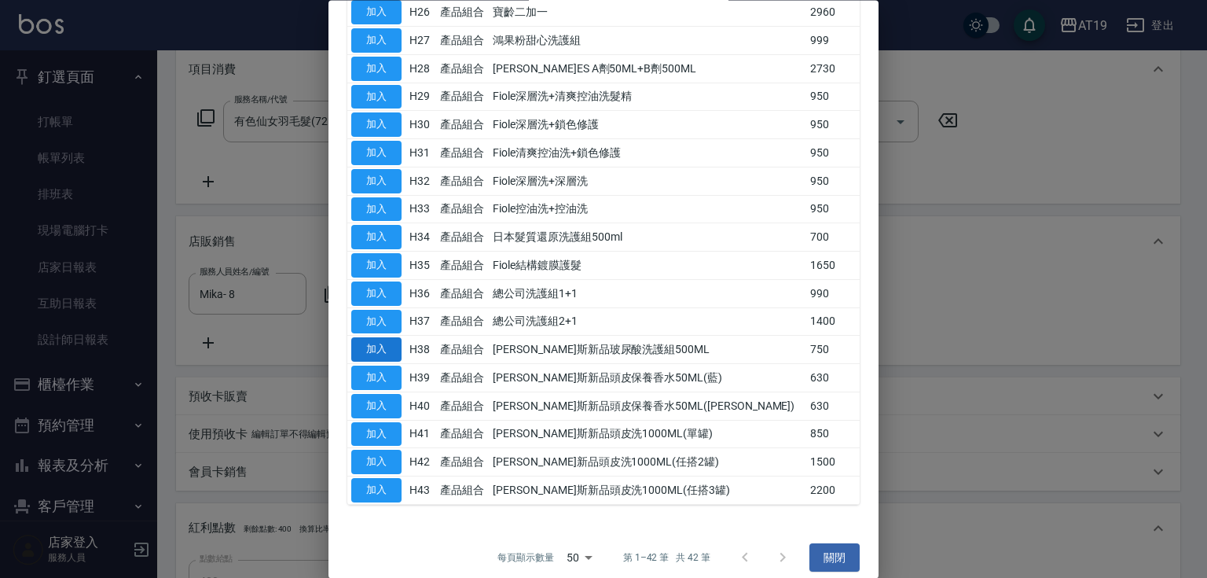
click at [390, 339] on button "加入" at bounding box center [376, 350] width 50 height 24
type input "470"
type input "喬娜斯新品玻尿酸洗護組500ML"
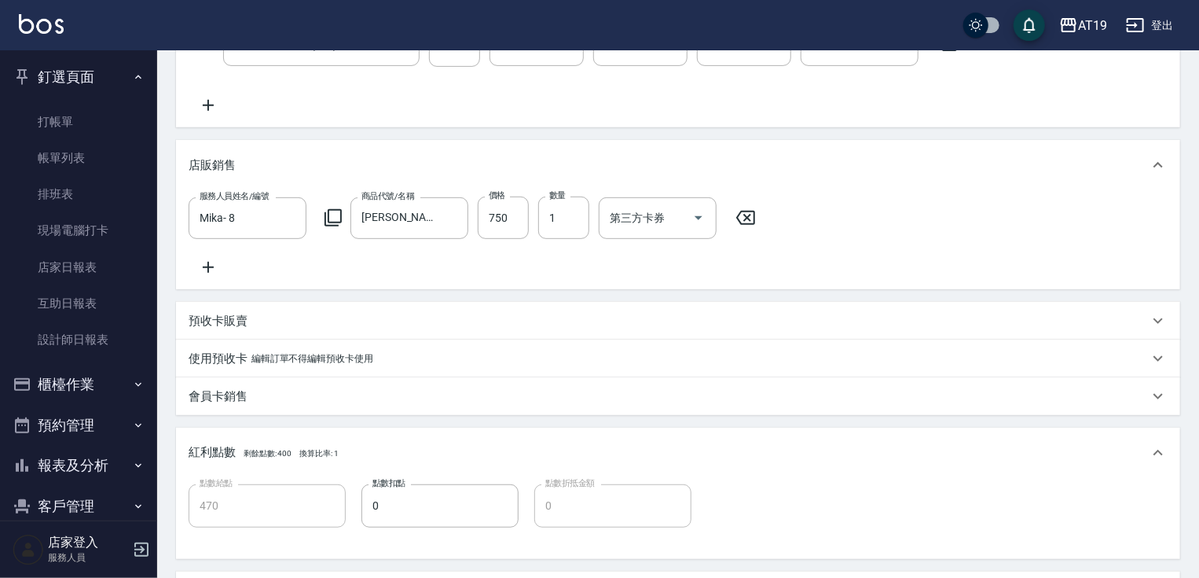
scroll to position [465, 0]
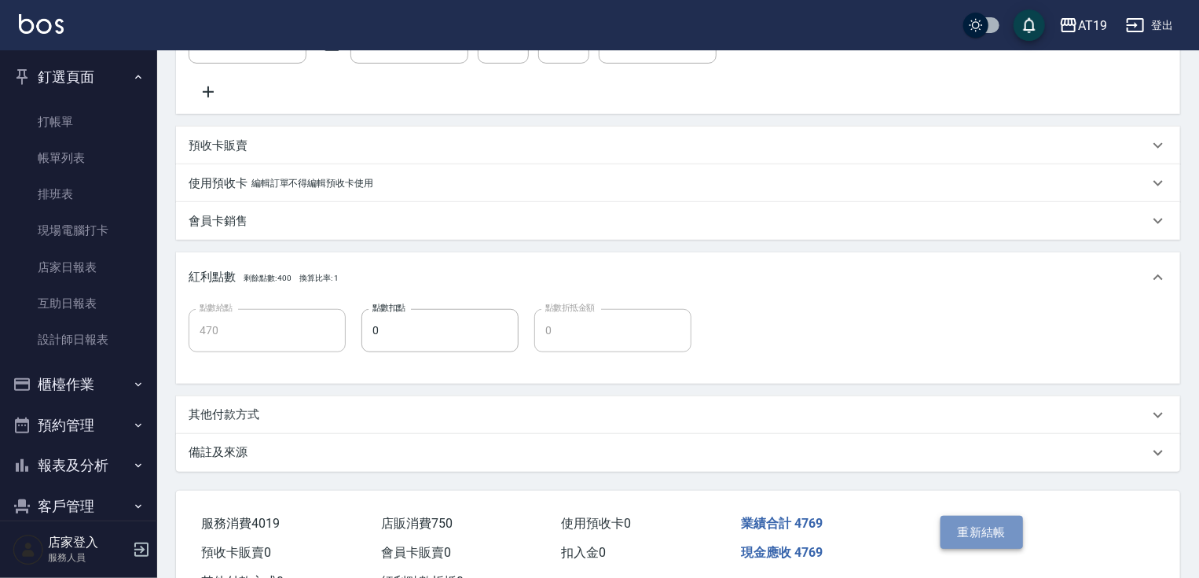
click at [970, 528] on button "重新結帳" at bounding box center [982, 531] width 83 height 33
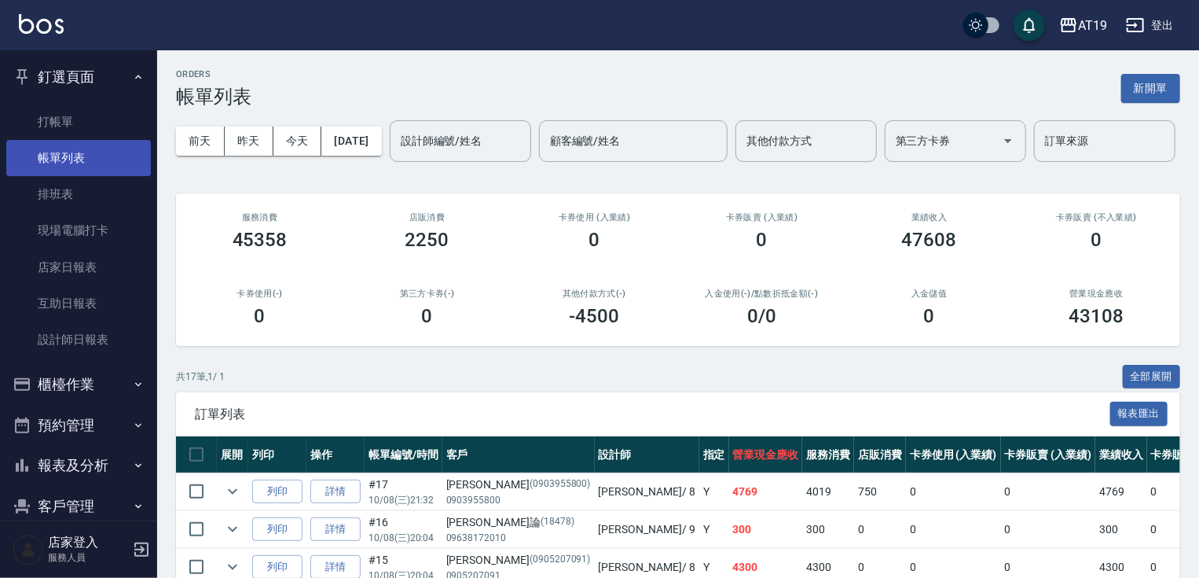
click at [72, 161] on link "帳單列表" at bounding box center [78, 158] width 145 height 36
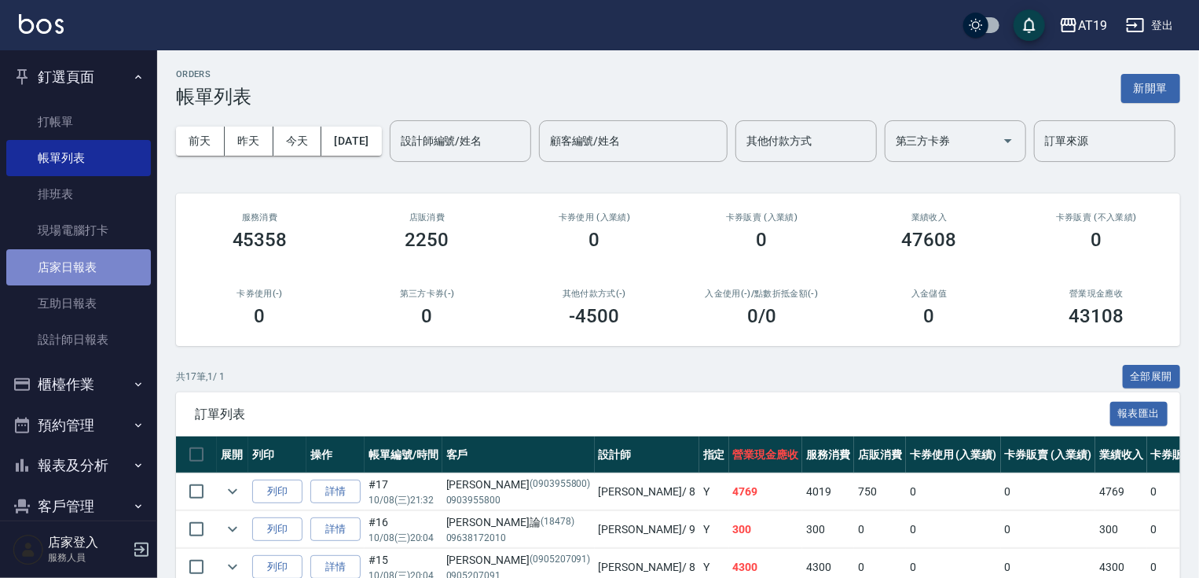
click at [80, 266] on link "店家日報表" at bounding box center [78, 267] width 145 height 36
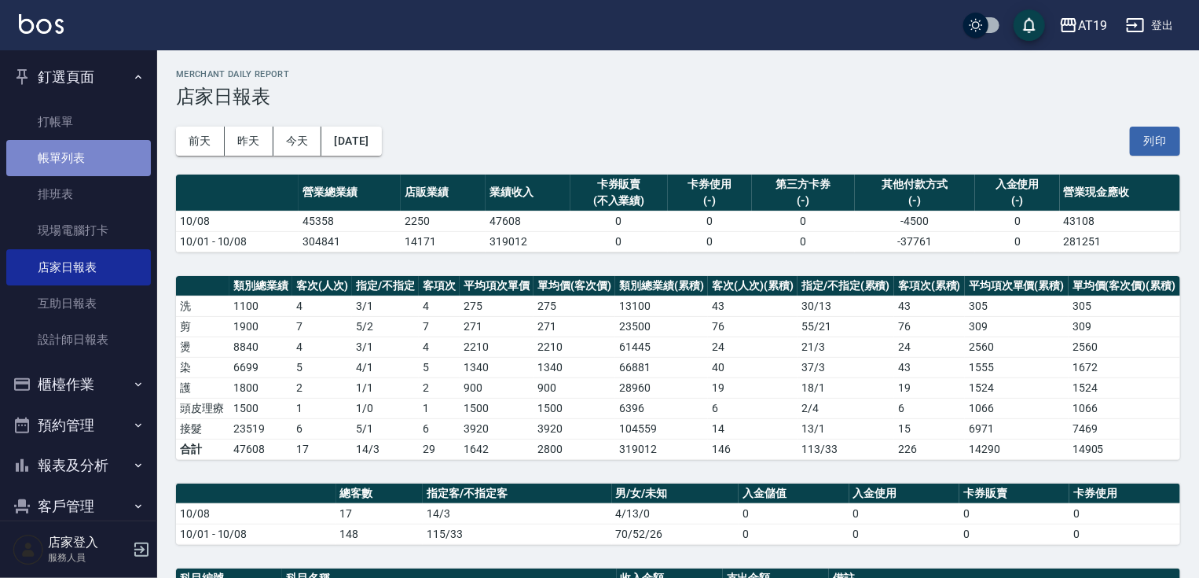
click at [81, 158] on link "帳單列表" at bounding box center [78, 158] width 145 height 36
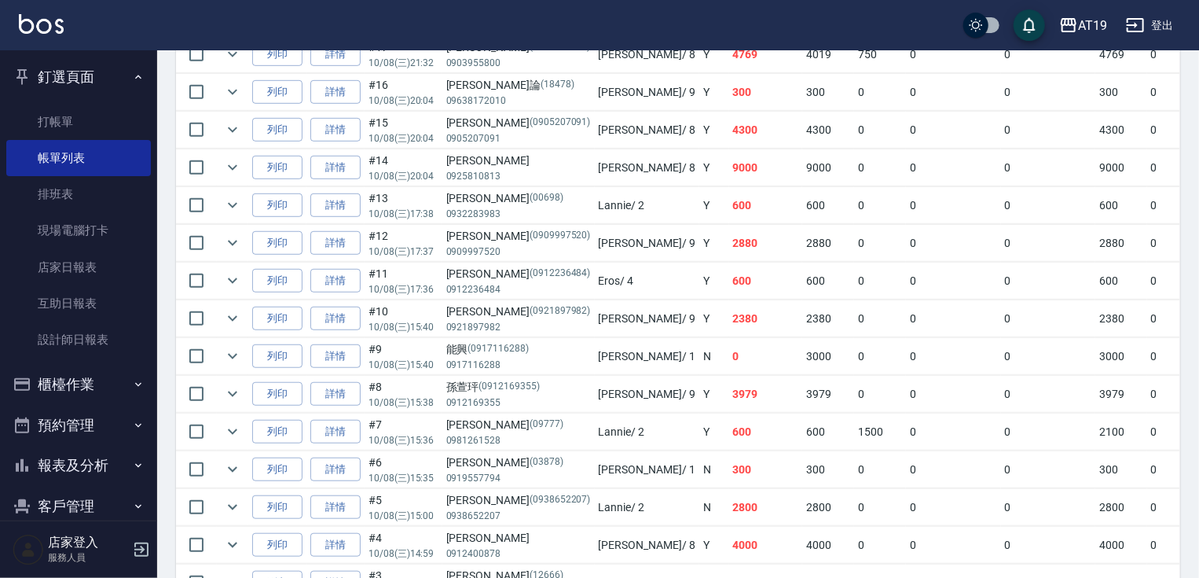
scroll to position [399, 0]
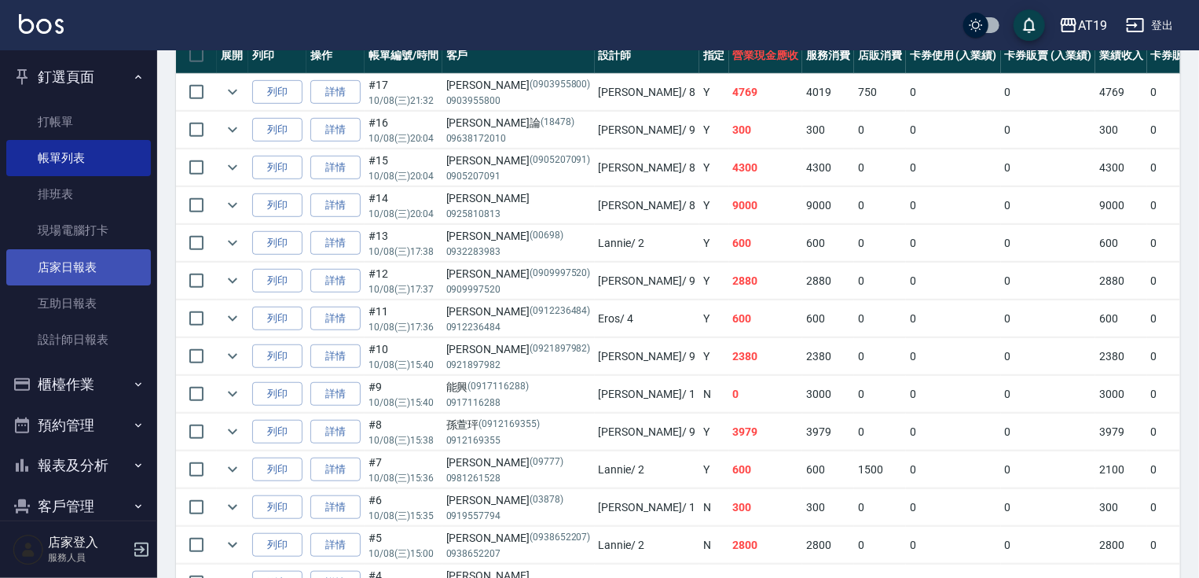
click at [73, 266] on link "店家日報表" at bounding box center [78, 267] width 145 height 36
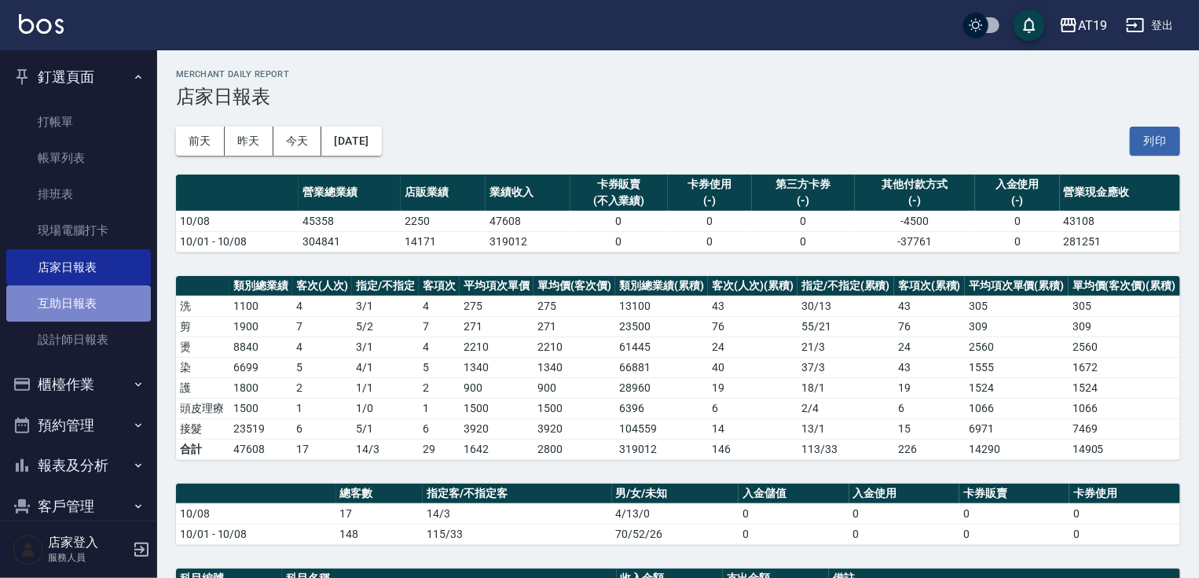
click at [104, 306] on link "互助日報表" at bounding box center [78, 303] width 145 height 36
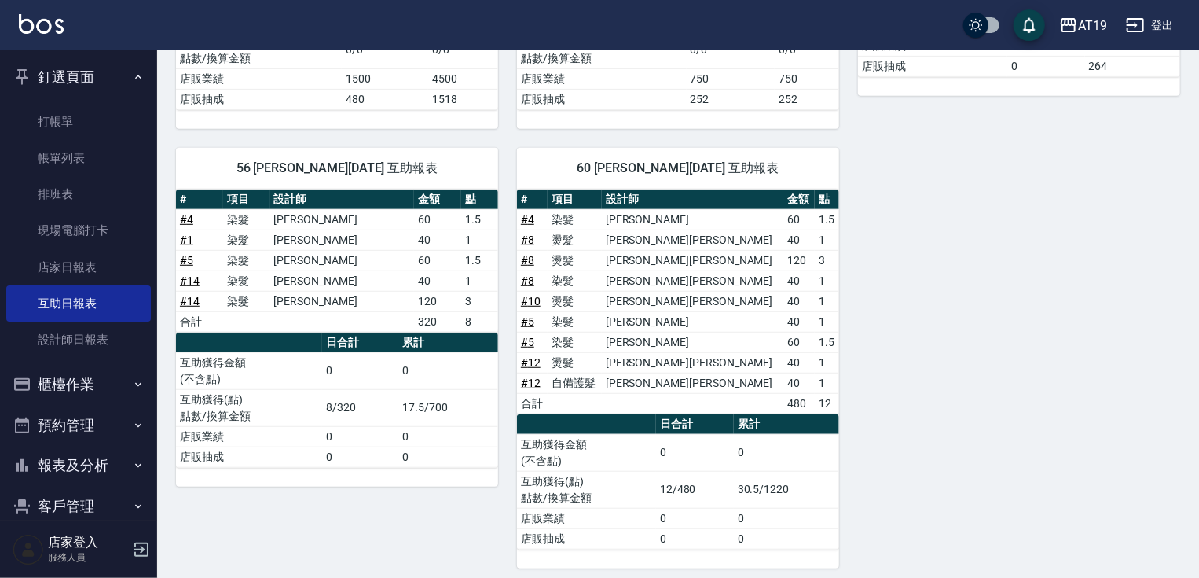
scroll to position [398, 0]
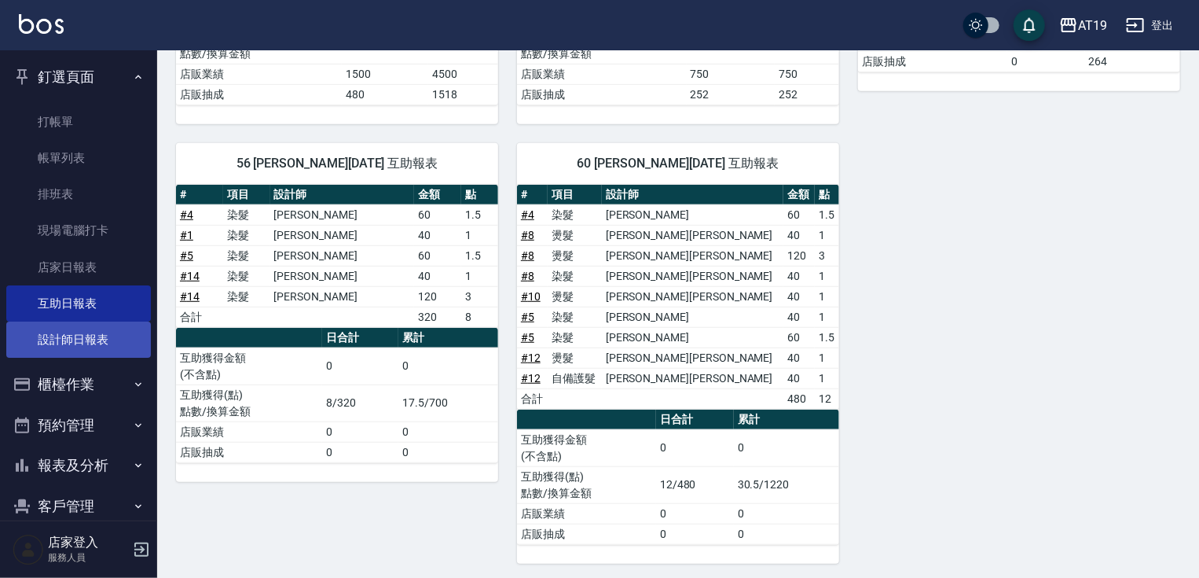
click at [34, 335] on link "設計師日報表" at bounding box center [78, 339] width 145 height 36
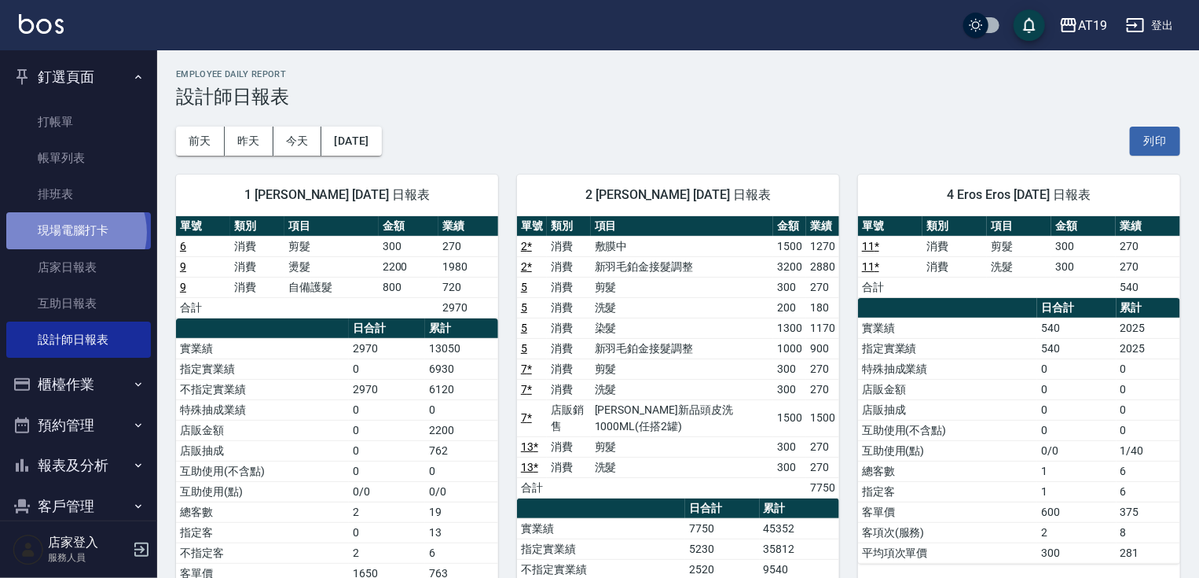
click at [74, 232] on link "現場電腦打卡" at bounding box center [78, 230] width 145 height 36
